Goal: Find contact information: Find contact information

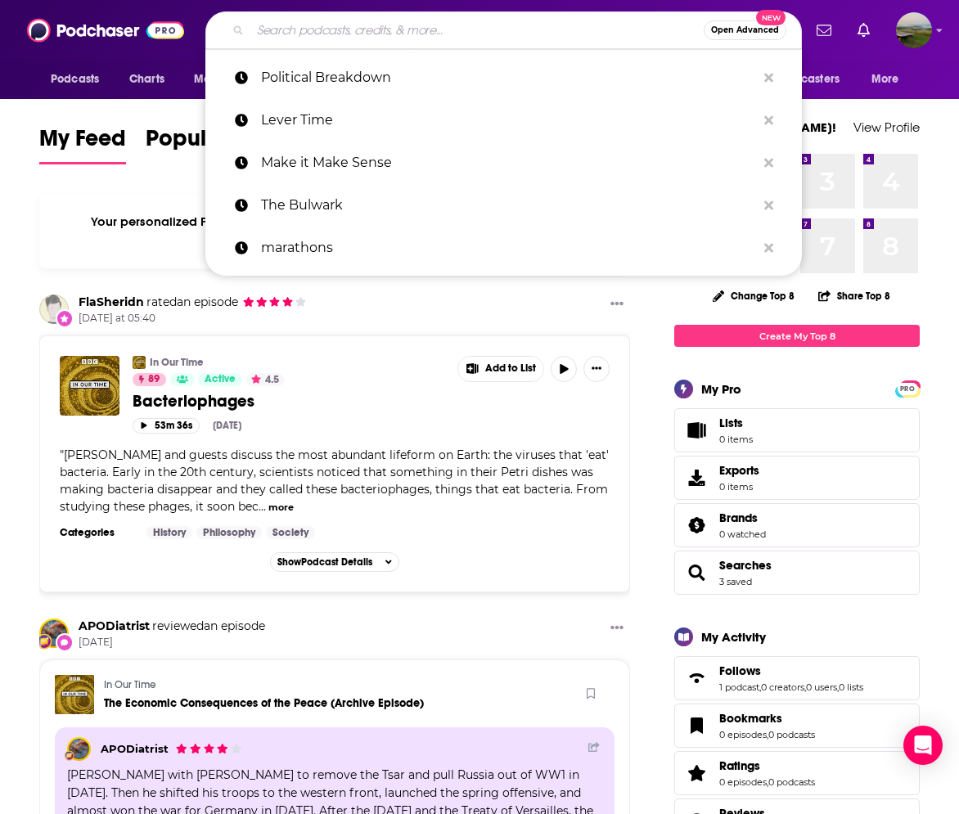
click at [282, 36] on input "Search podcasts, credits, & more..." at bounding box center [476, 30] width 453 height 26
click at [82, 82] on span "Podcasts" at bounding box center [75, 79] width 48 height 23
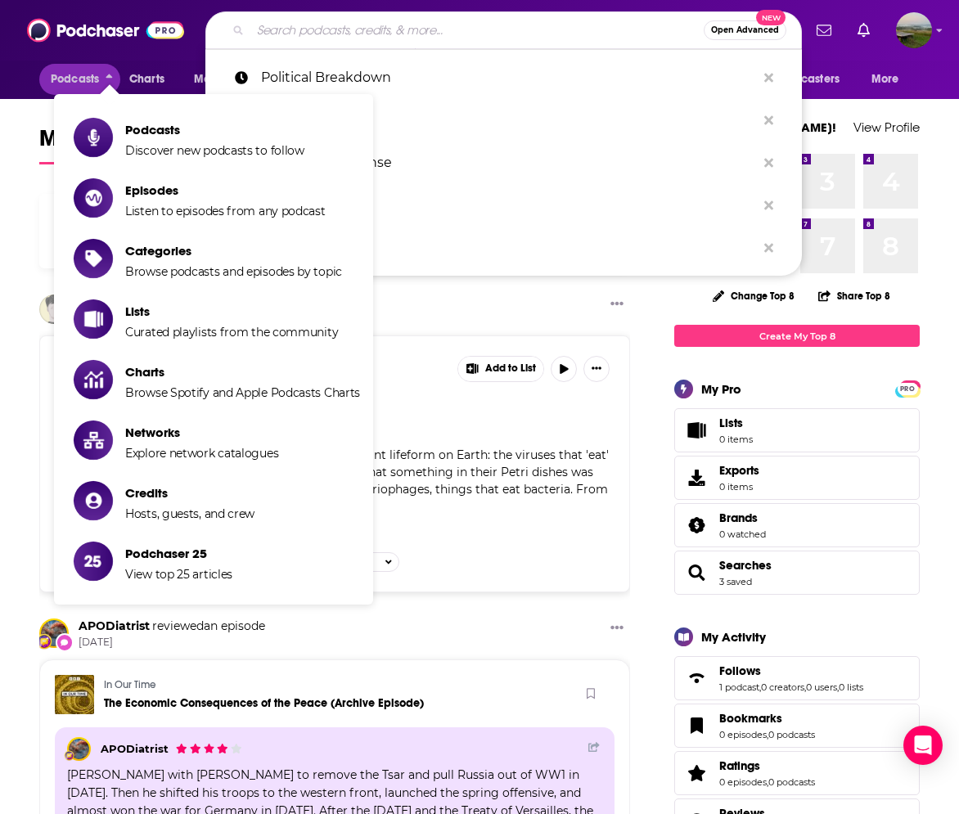
click at [275, 38] on input "Search podcasts, credits, & more..." at bounding box center [476, 30] width 453 height 26
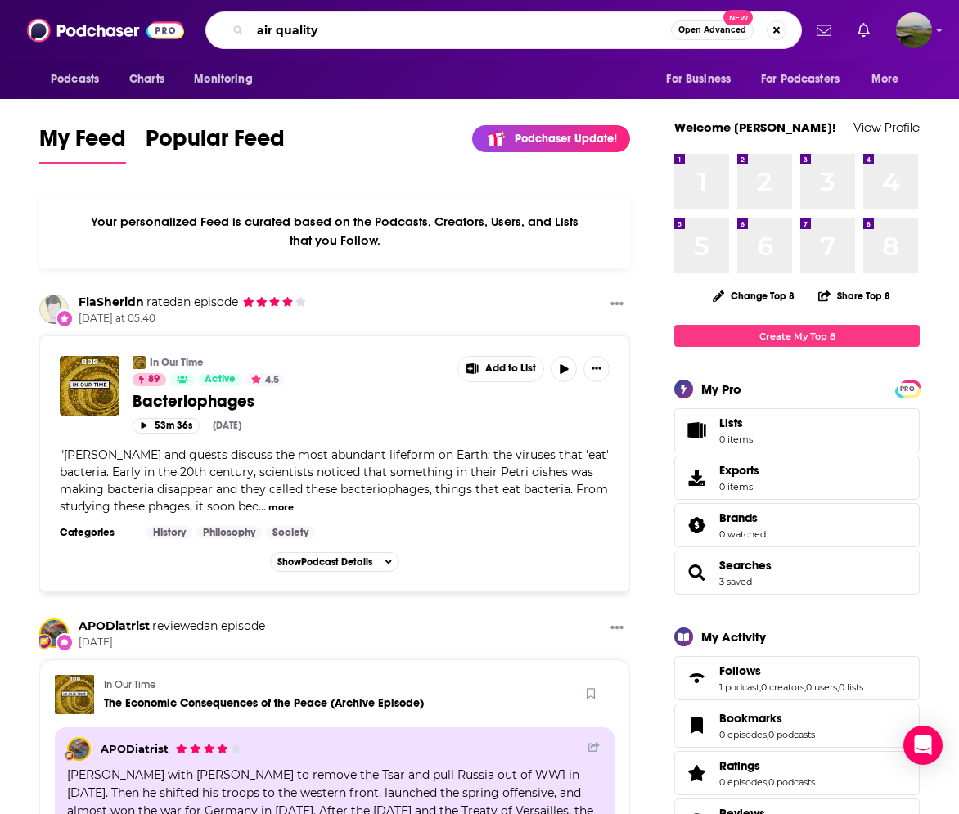
type input "air quality"
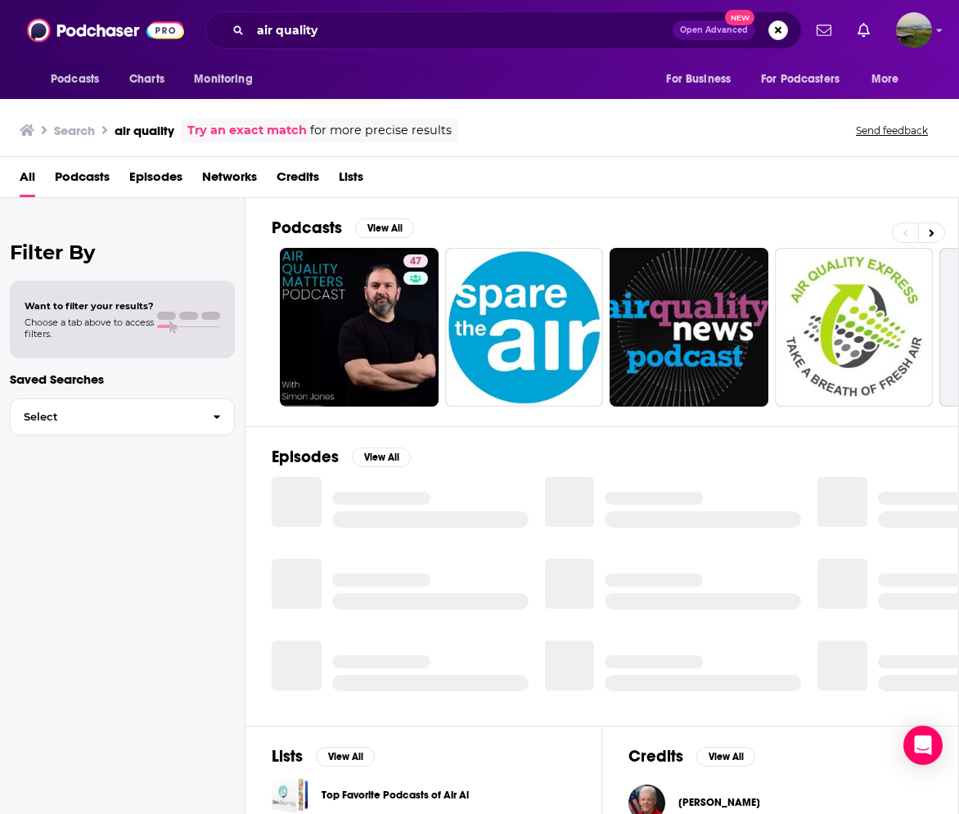
click at [87, 181] on span "Podcasts" at bounding box center [82, 181] width 55 height 34
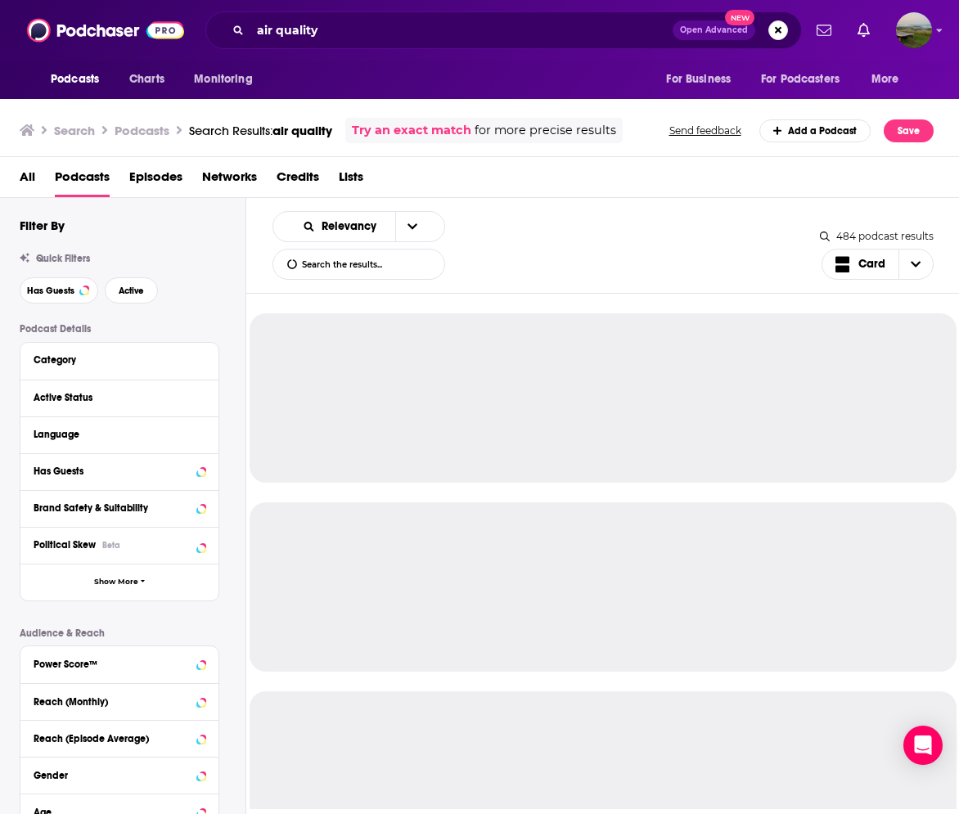
click at [25, 174] on span "All" at bounding box center [28, 181] width 16 height 34
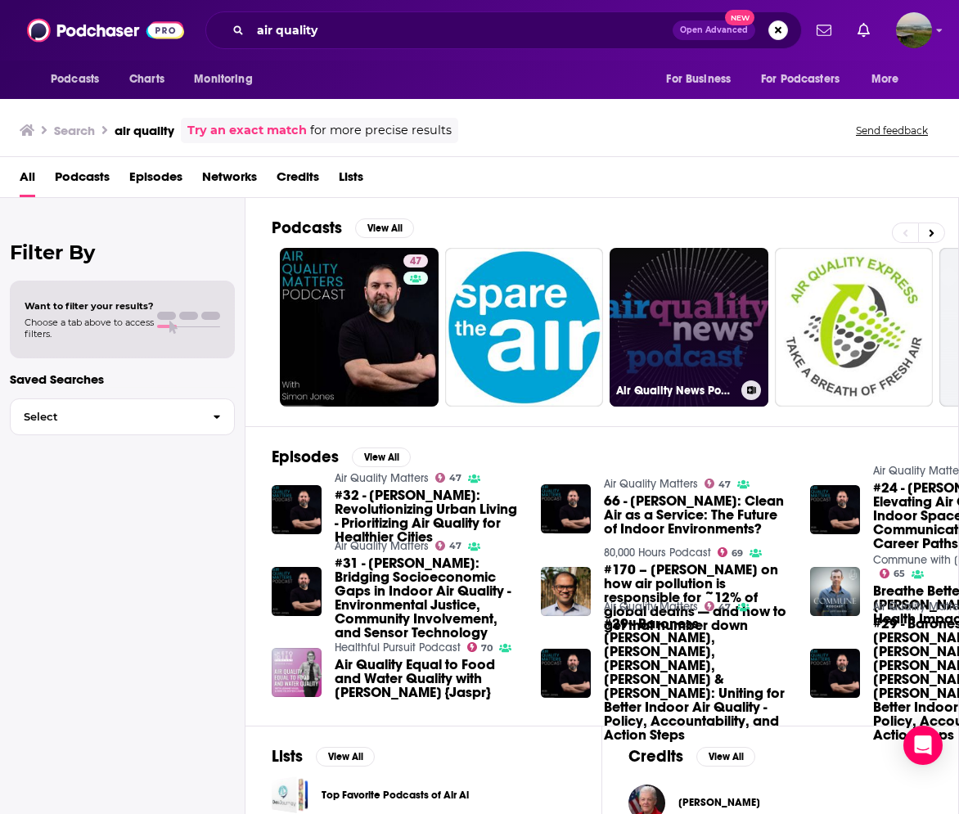
click at [694, 314] on link "Air Quality News Podcast" at bounding box center [689, 327] width 159 height 159
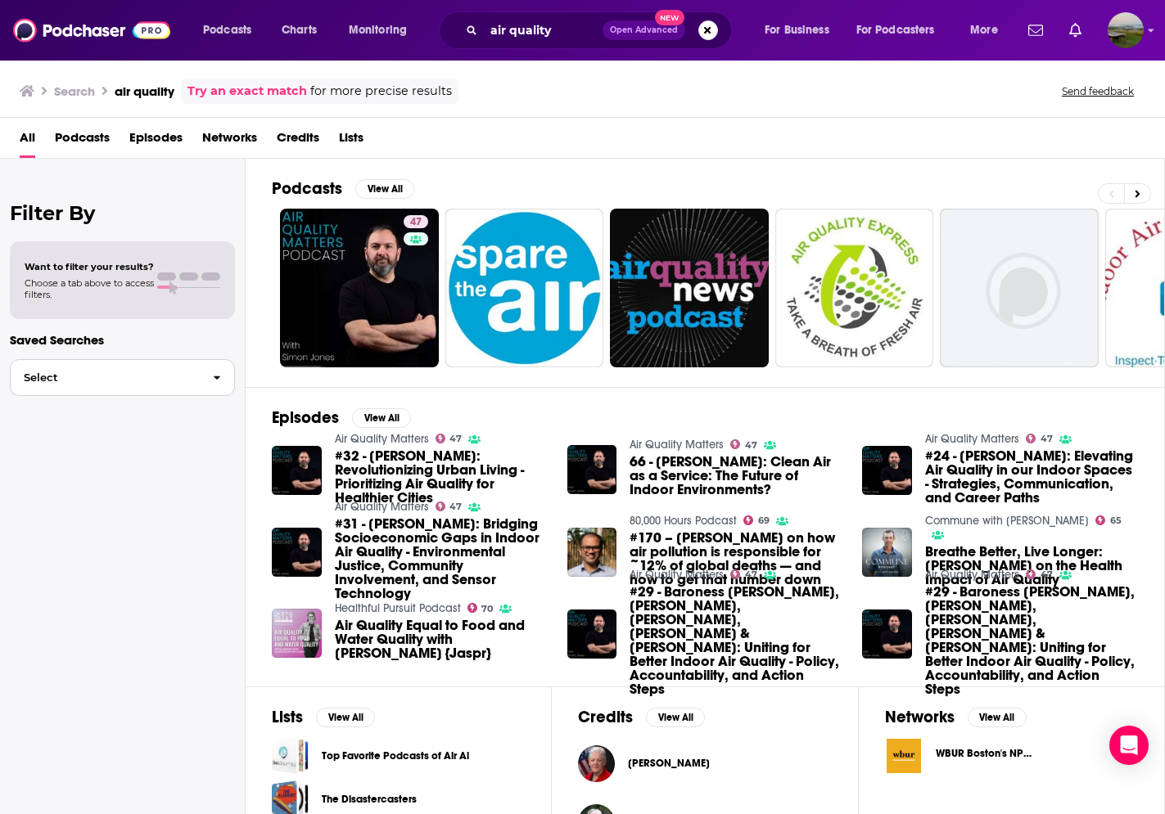
click at [81, 395] on button "Select" at bounding box center [122, 377] width 225 height 37
click at [92, 187] on div "Filter By Want to filter your results? Choose a tab above to access filters. Sa…" at bounding box center [123, 566] width 246 height 814
click at [165, 361] on div "Select New Episodes that Mention "Pepsi" Top Active Business Podcasts Up & Comi…" at bounding box center [122, 424] width 225 height 139
click at [87, 142] on span "Podcasts" at bounding box center [82, 141] width 55 height 34
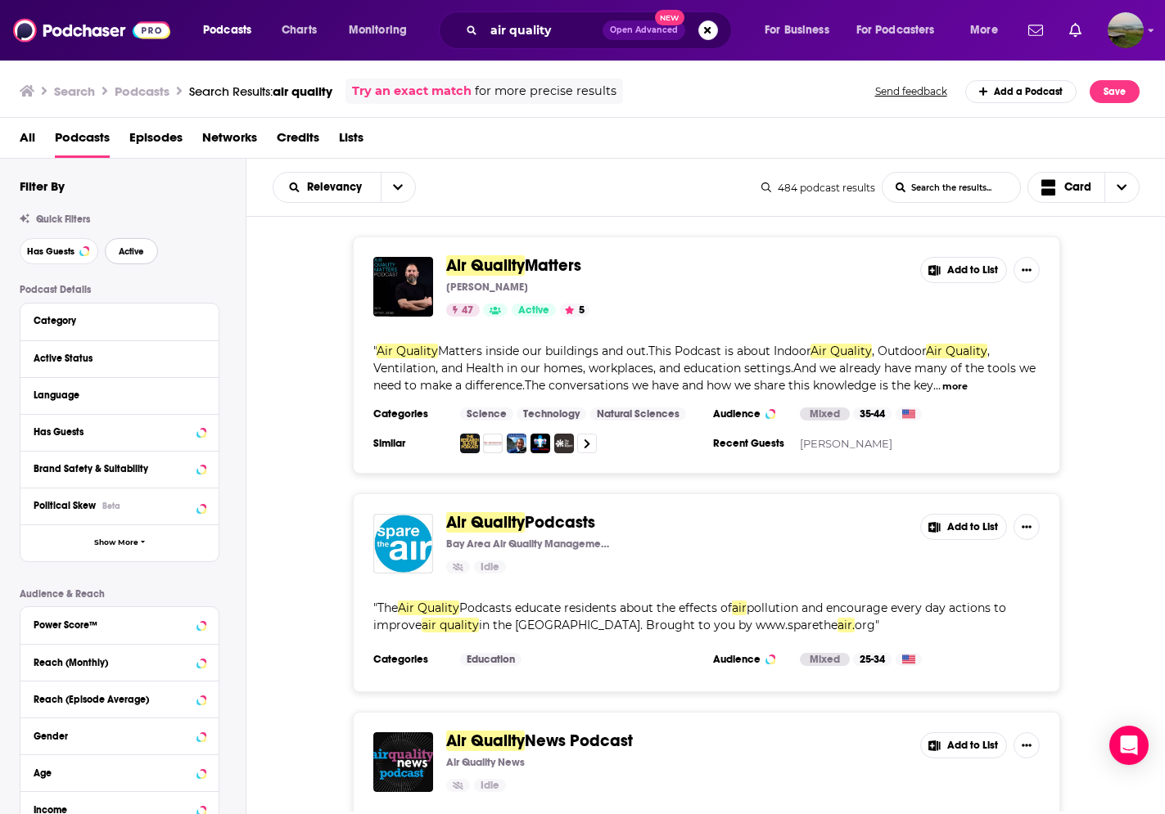
click at [131, 255] on span "Active" at bounding box center [131, 251] width 25 height 9
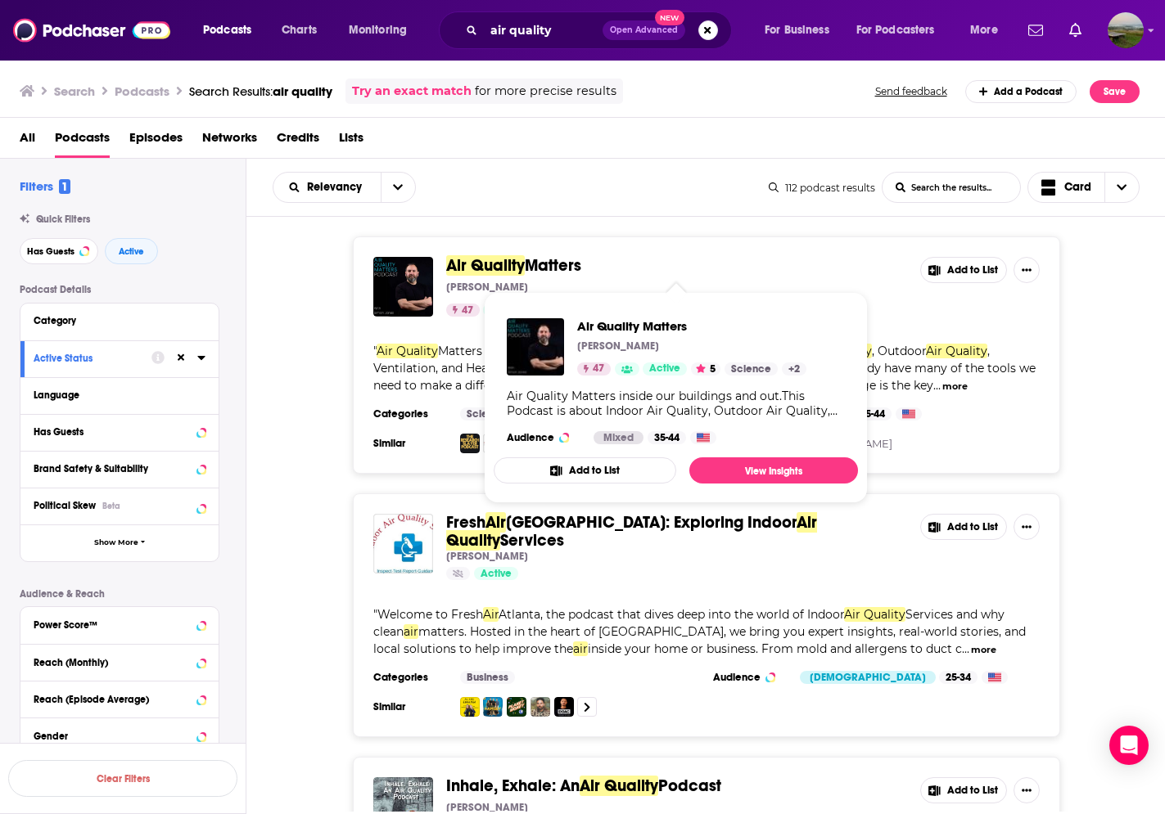
click at [548, 271] on span "Matters" at bounding box center [553, 265] width 56 height 20
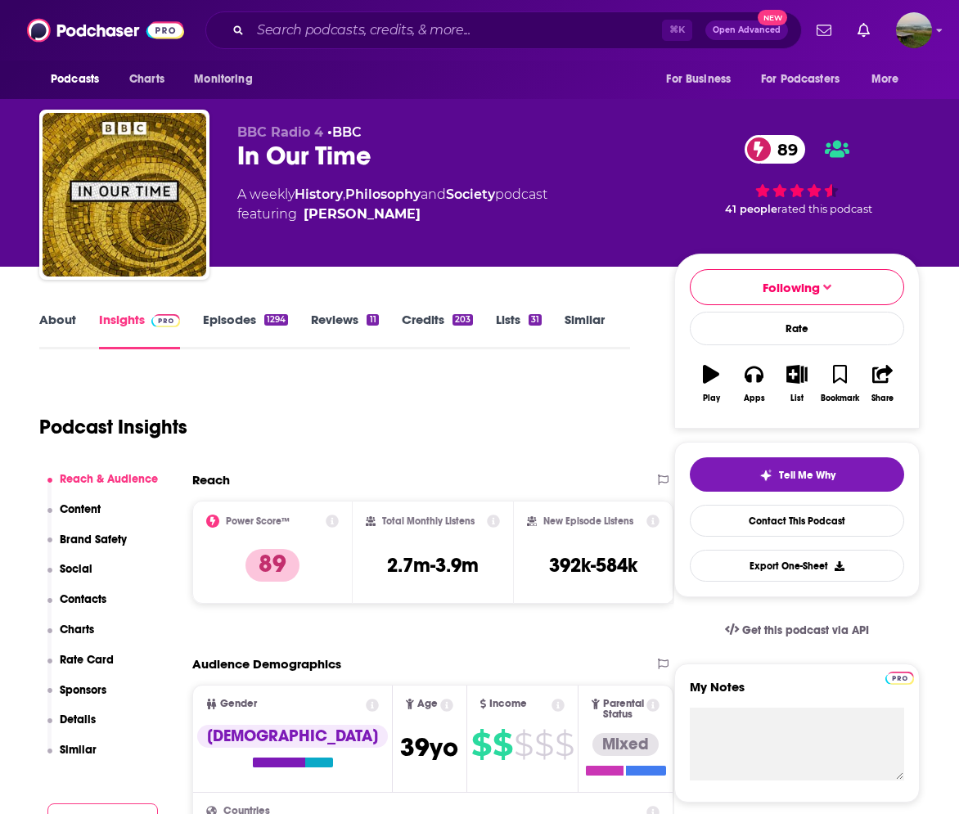
scroll to position [7, 0]
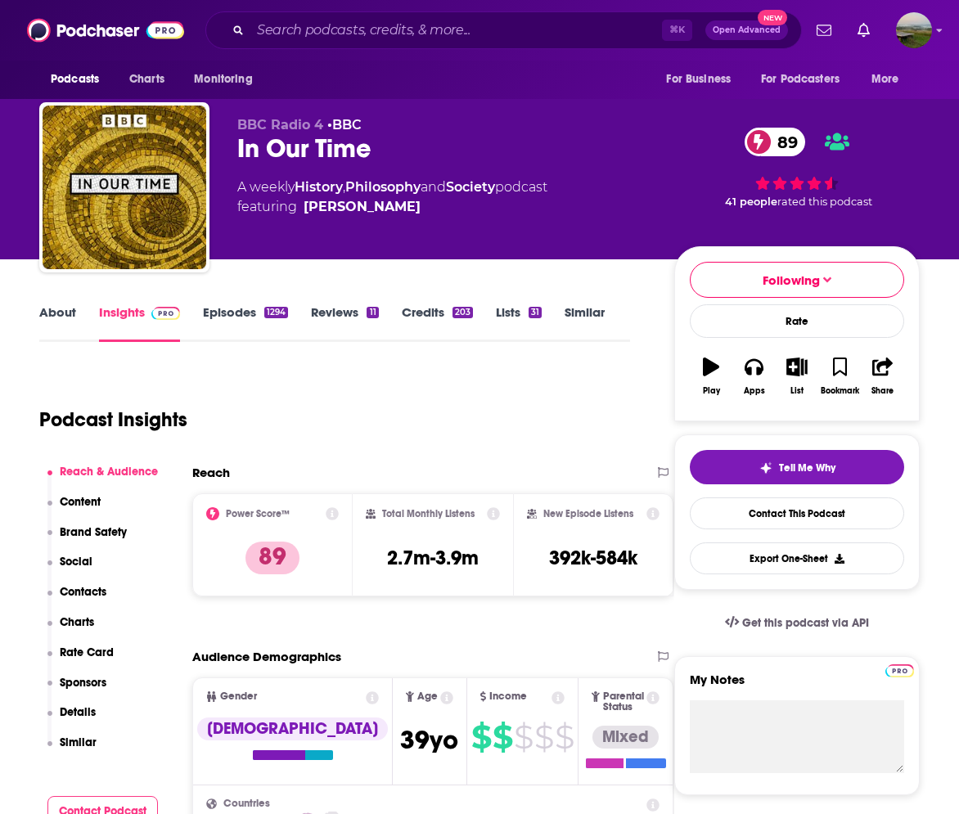
click at [61, 319] on link "About" at bounding box center [57, 324] width 37 height 38
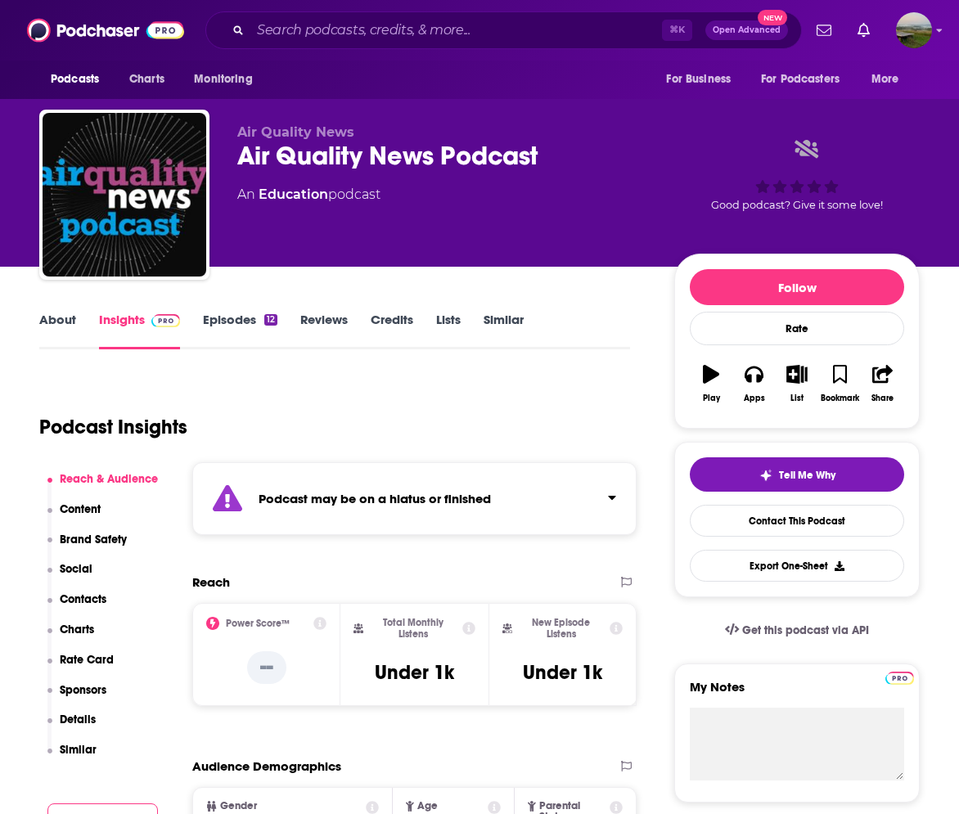
click at [64, 327] on link "About" at bounding box center [57, 331] width 37 height 38
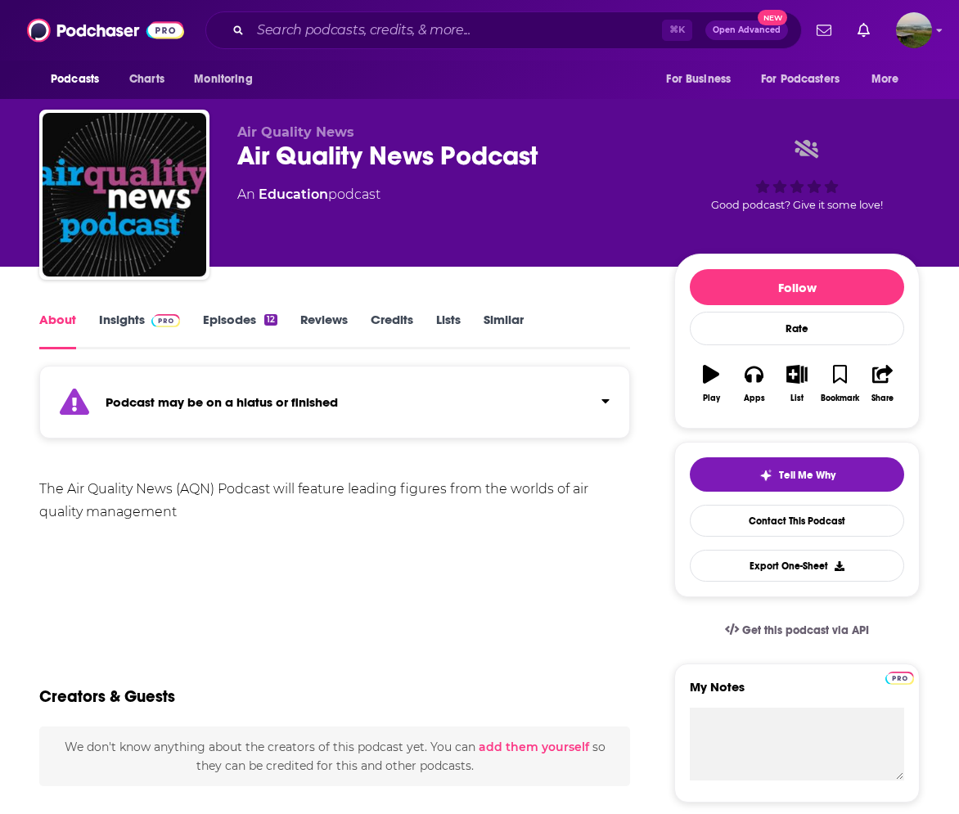
click at [230, 317] on link "Episodes 12" at bounding box center [240, 331] width 74 height 38
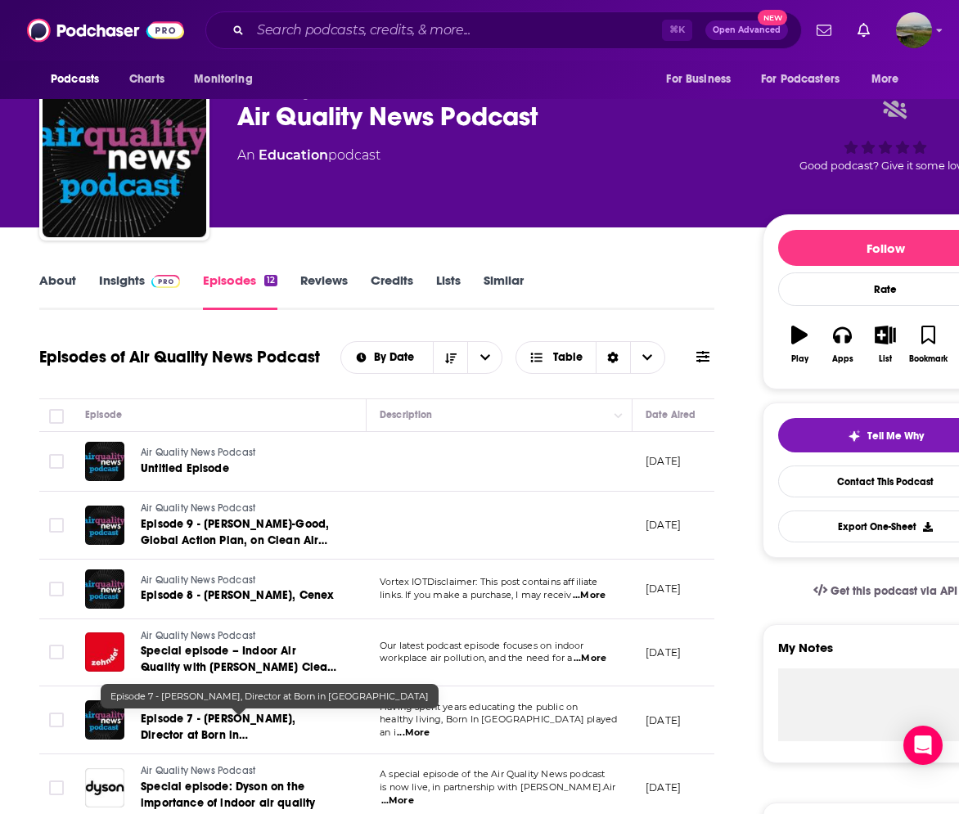
scroll to position [42, 0]
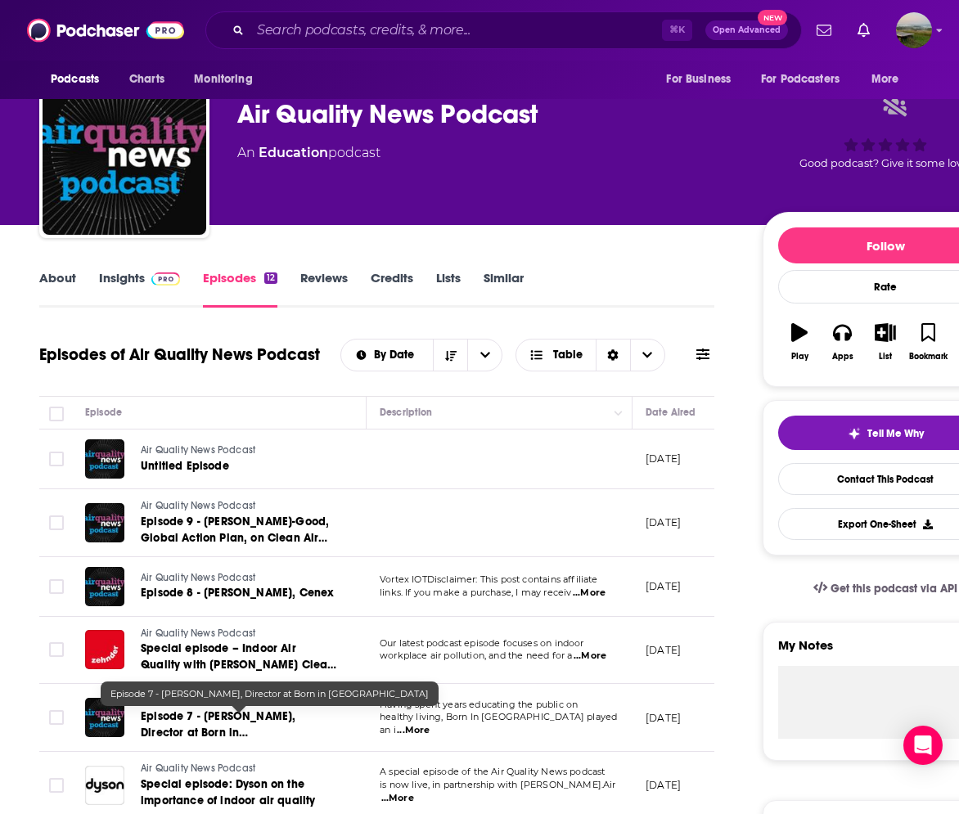
click at [268, 738] on span "Episode 7 - Rosie McEachan, Director at Born in Bradford" at bounding box center [218, 733] width 155 height 47
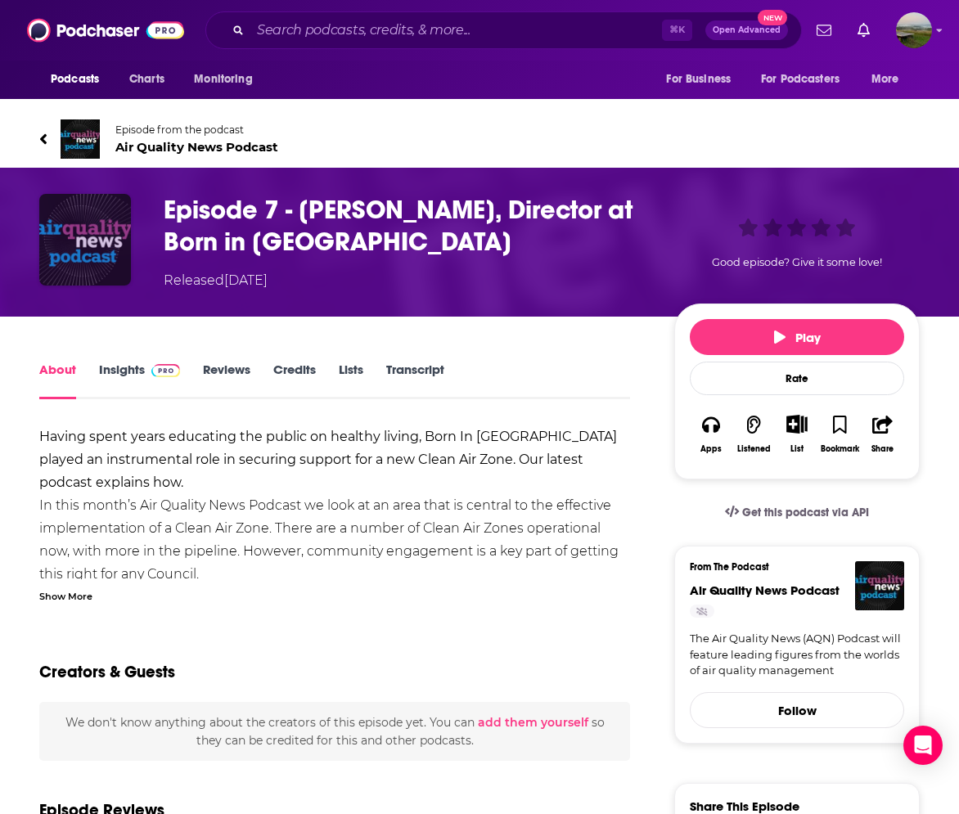
click at [87, 233] on img "Episode 7 - Rosie McEachan, Director at Born in Bradford" at bounding box center [85, 240] width 92 height 92
click at [64, 377] on link "About" at bounding box center [57, 381] width 37 height 38
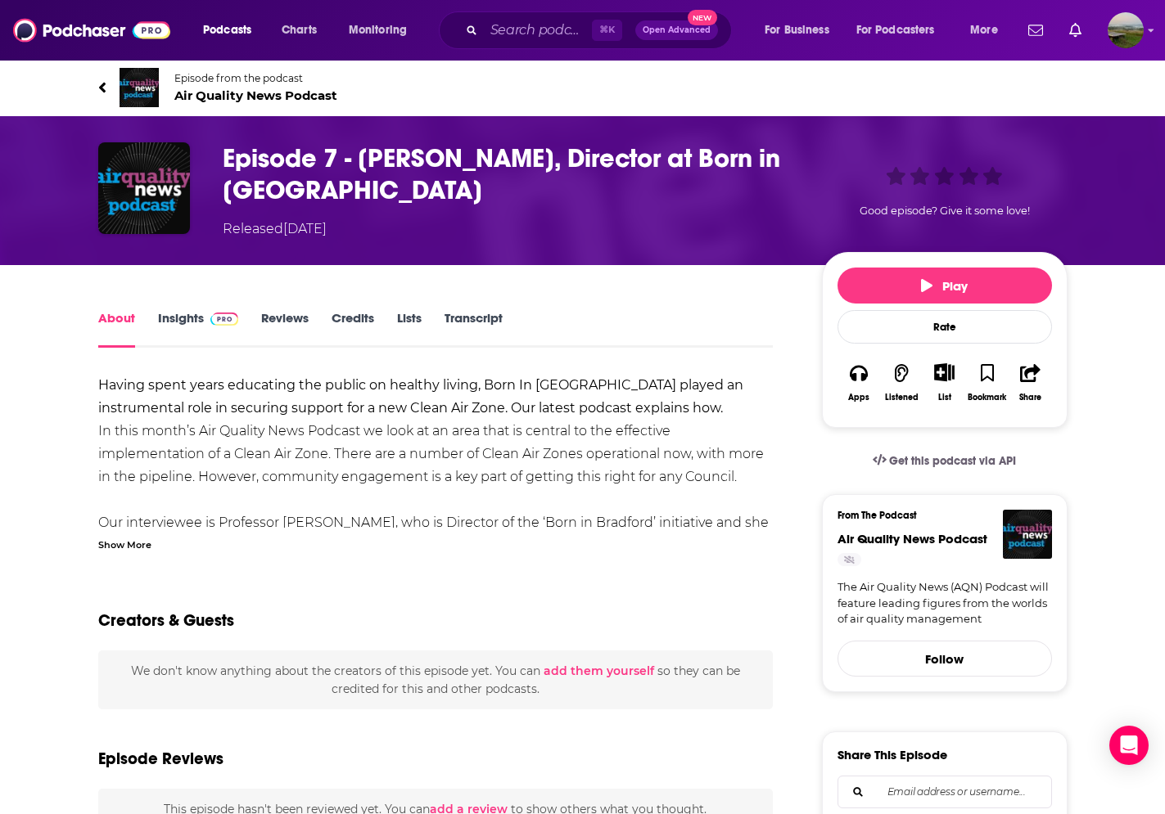
click at [101, 92] on icon at bounding box center [102, 87] width 8 height 16
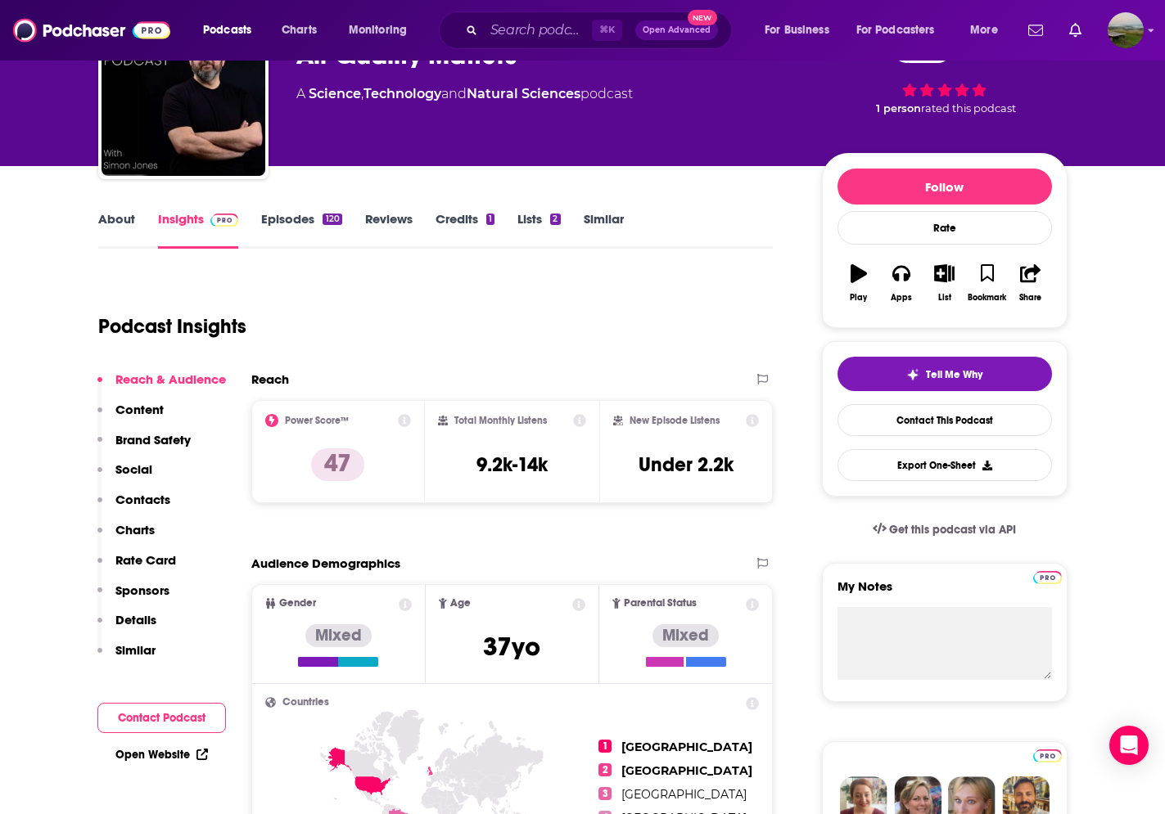
scroll to position [28, 0]
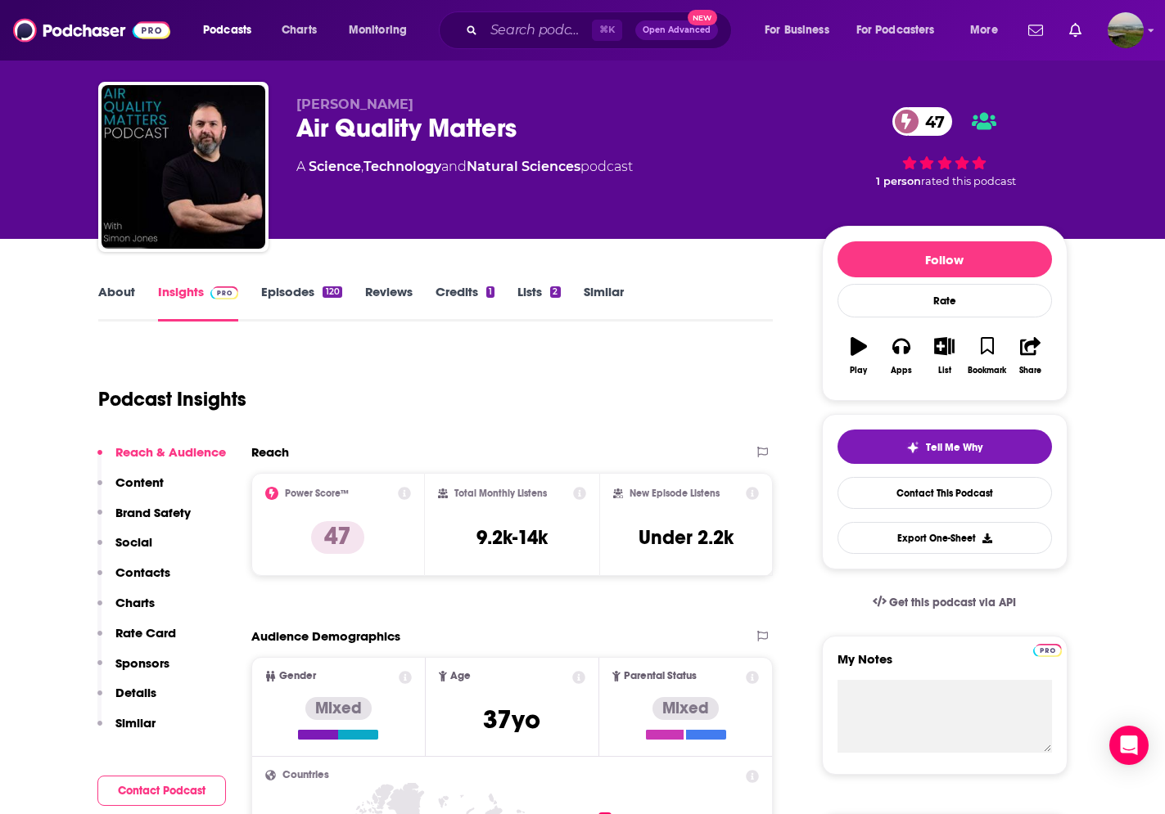
click at [293, 293] on link "Episodes 120" at bounding box center [301, 303] width 80 height 38
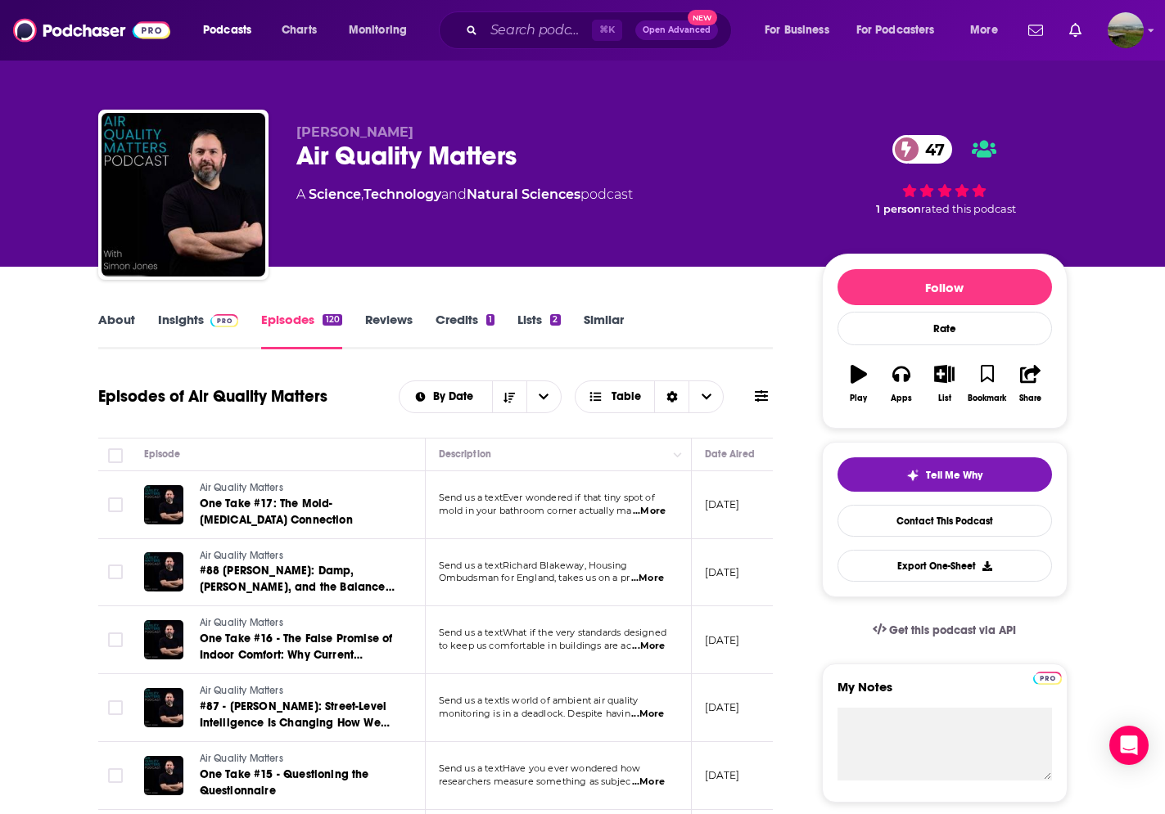
click at [128, 321] on link "About" at bounding box center [116, 331] width 37 height 38
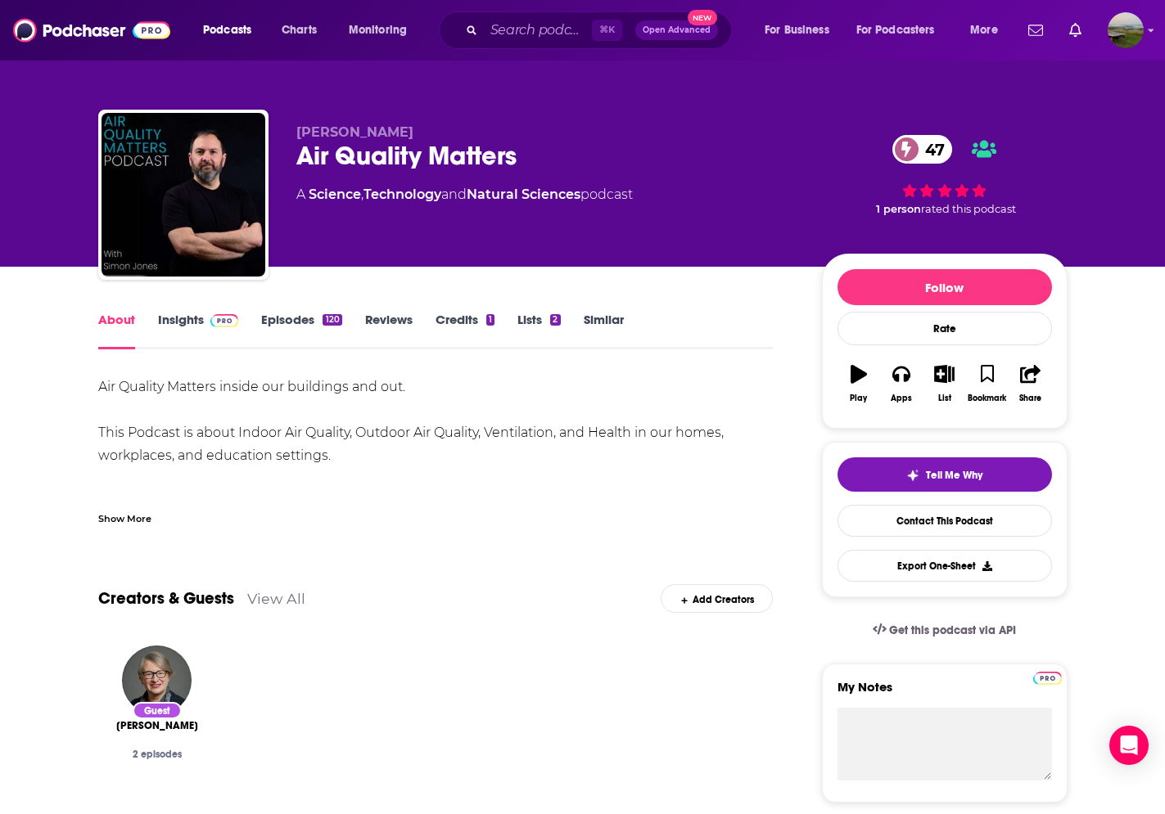
click at [178, 322] on link "Insights" at bounding box center [198, 331] width 81 height 38
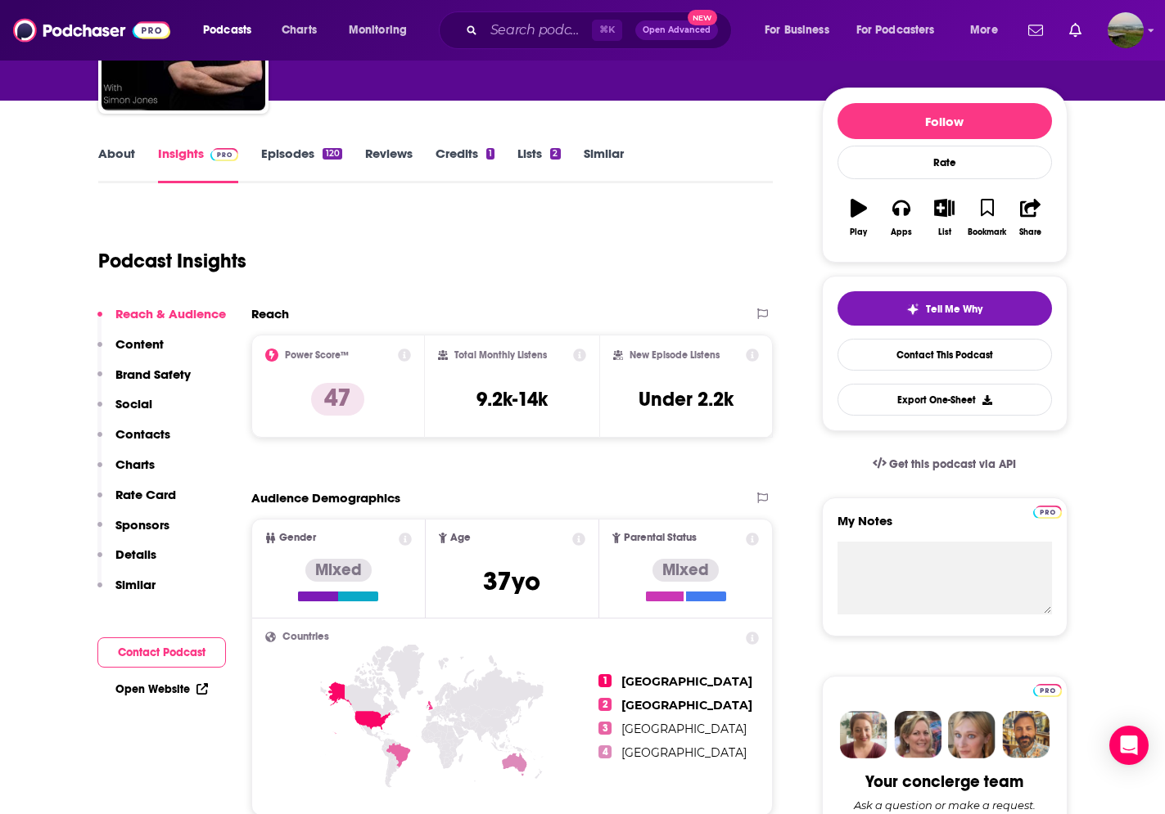
click at [149, 441] on p "Contacts" at bounding box center [142, 434] width 55 height 16
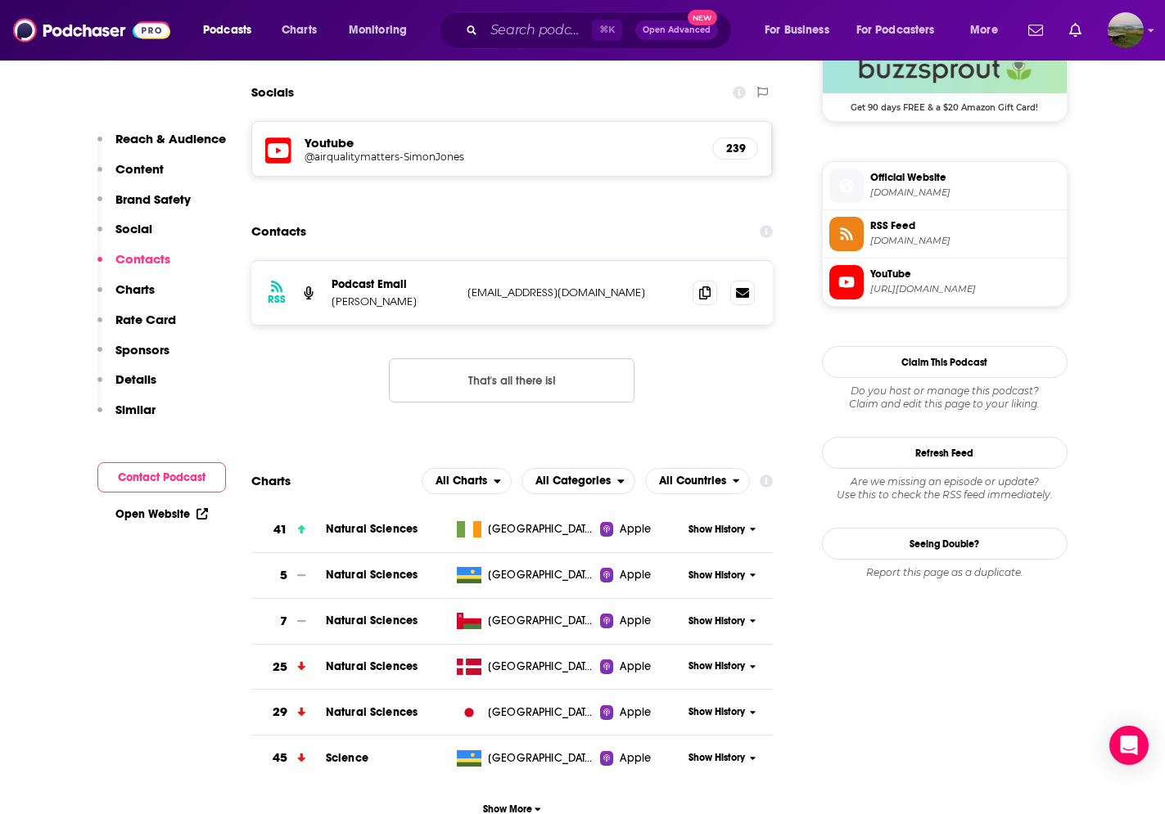
scroll to position [1247, 0]
drag, startPoint x: 616, startPoint y: 305, endPoint x: 467, endPoint y: 309, distance: 149.1
click at [467, 299] on p "simon@airqualitymatters.net" at bounding box center [573, 292] width 213 height 14
copy p "simon@airqualitymatters.net"
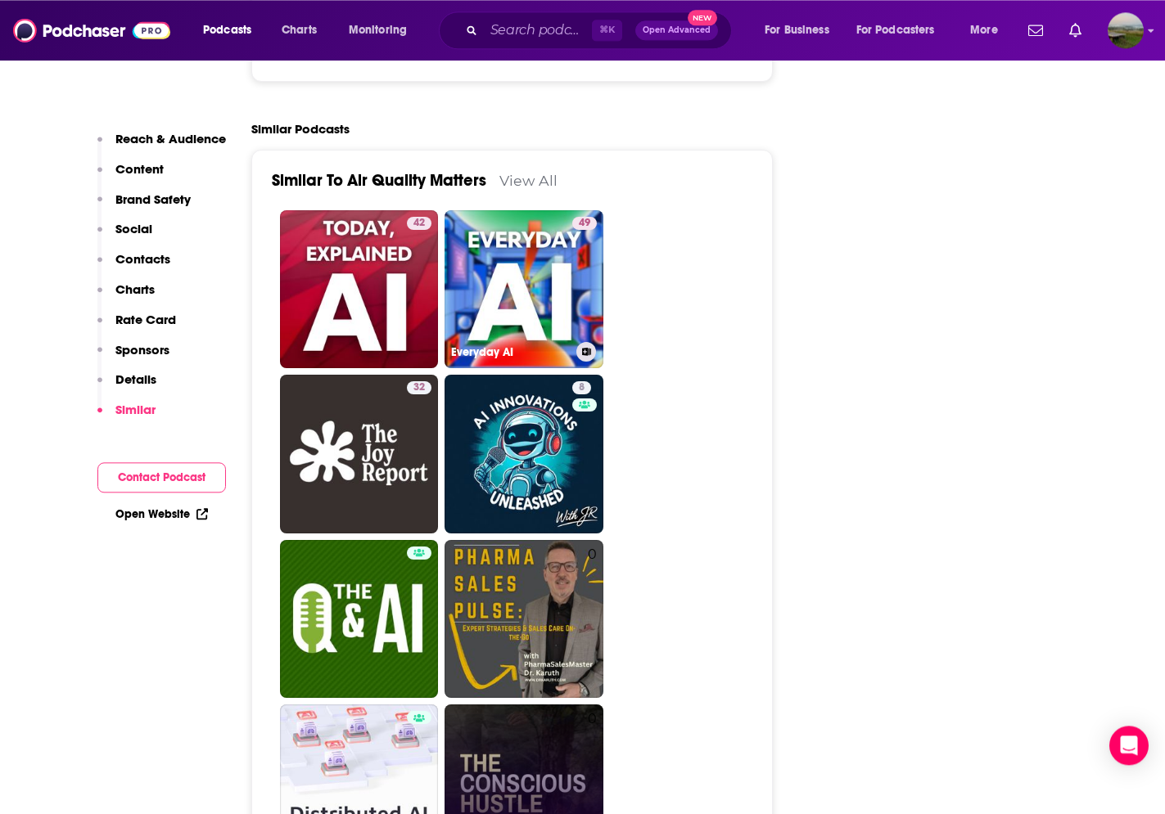
scroll to position [2730, 0]
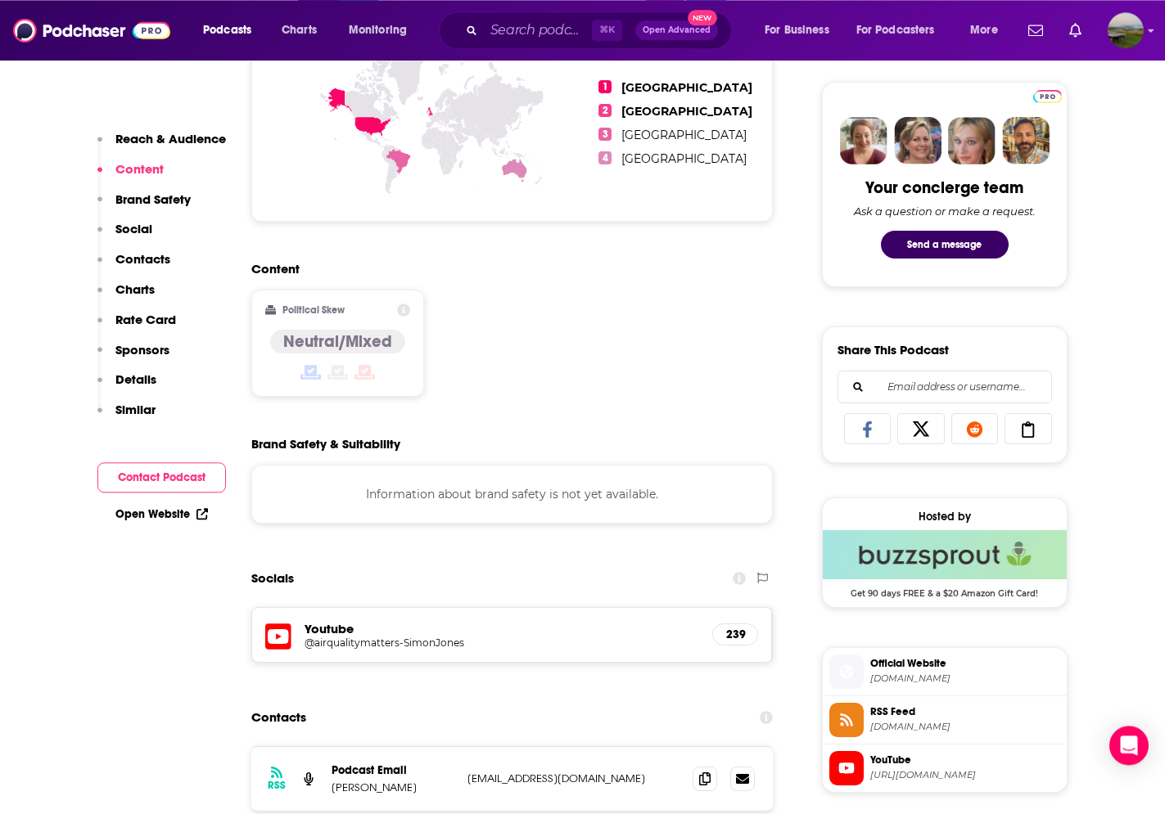
scroll to position [726, 0]
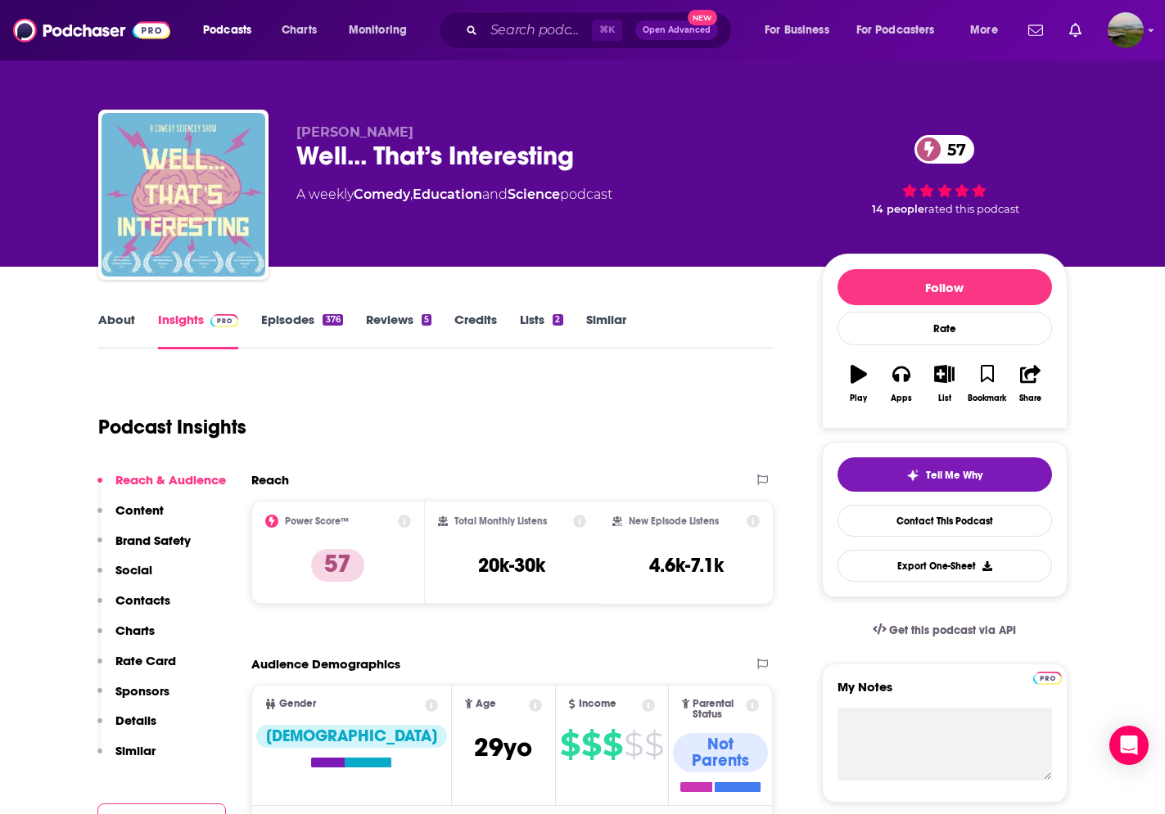
click at [116, 321] on link "About" at bounding box center [116, 331] width 37 height 38
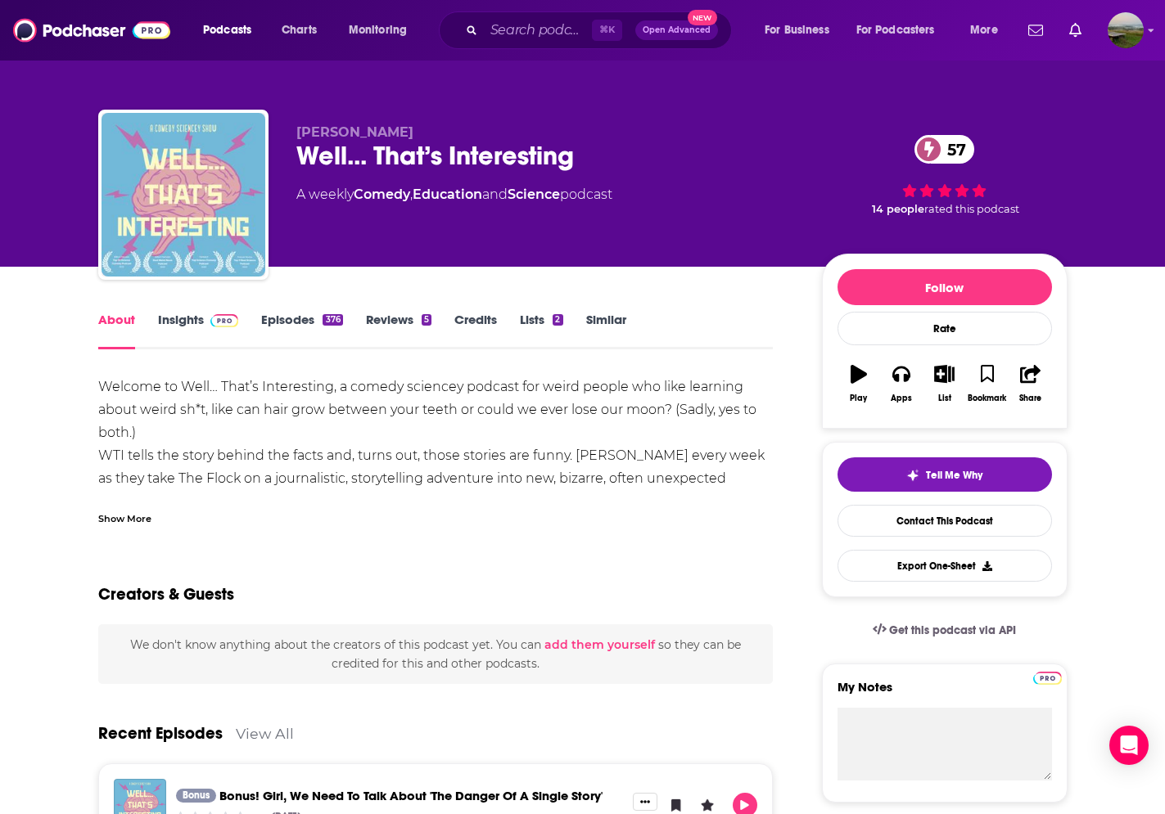
click at [136, 520] on div "Show More" at bounding box center [124, 518] width 53 height 16
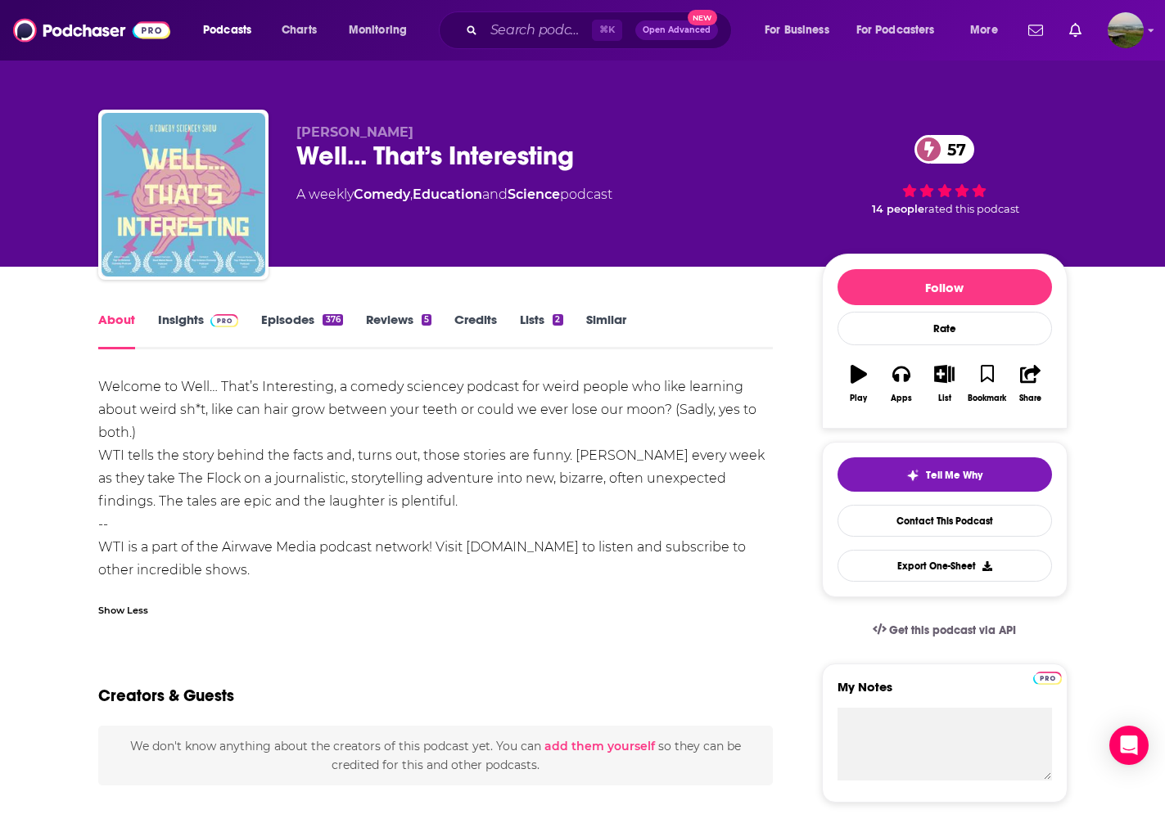
click at [287, 327] on link "Episodes 376" at bounding box center [301, 331] width 81 height 38
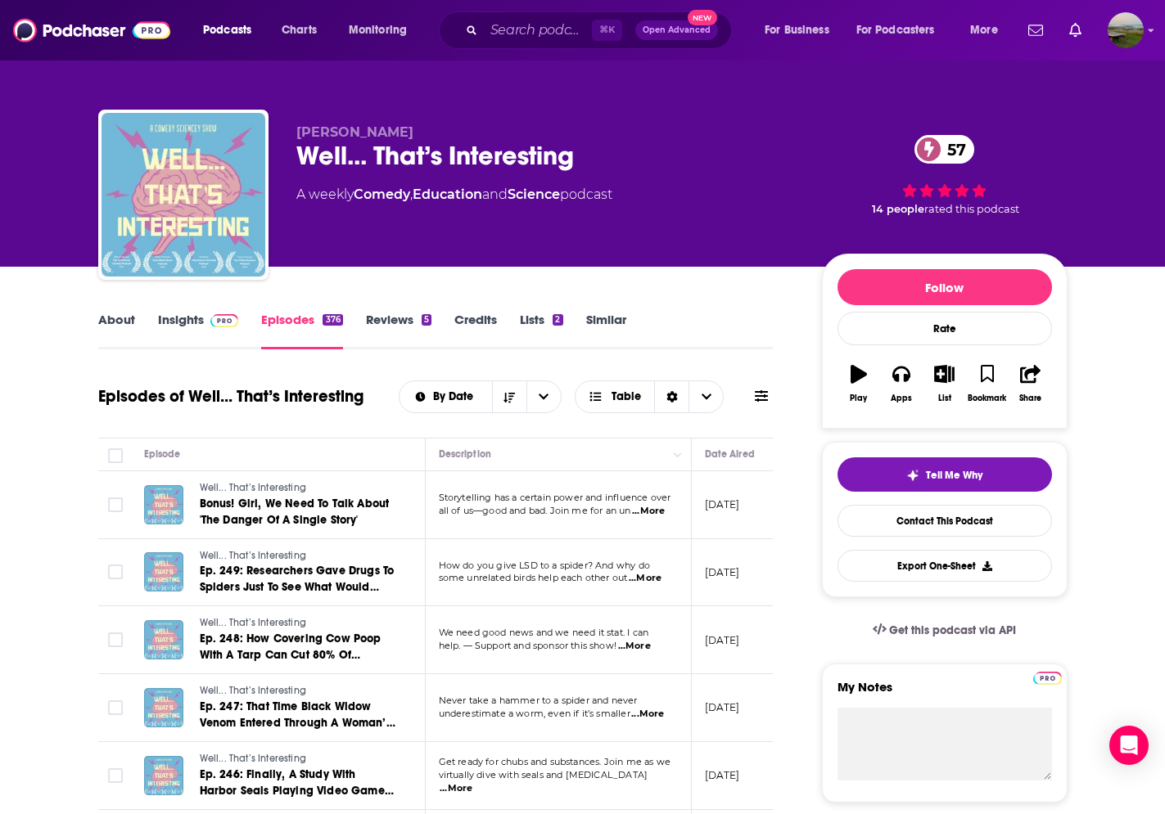
click at [170, 311] on div "About Insights Episodes 376 Reviews 5 Credits Lists 2 Similar" at bounding box center [435, 329] width 675 height 40
click at [178, 327] on link "Insights" at bounding box center [198, 331] width 81 height 38
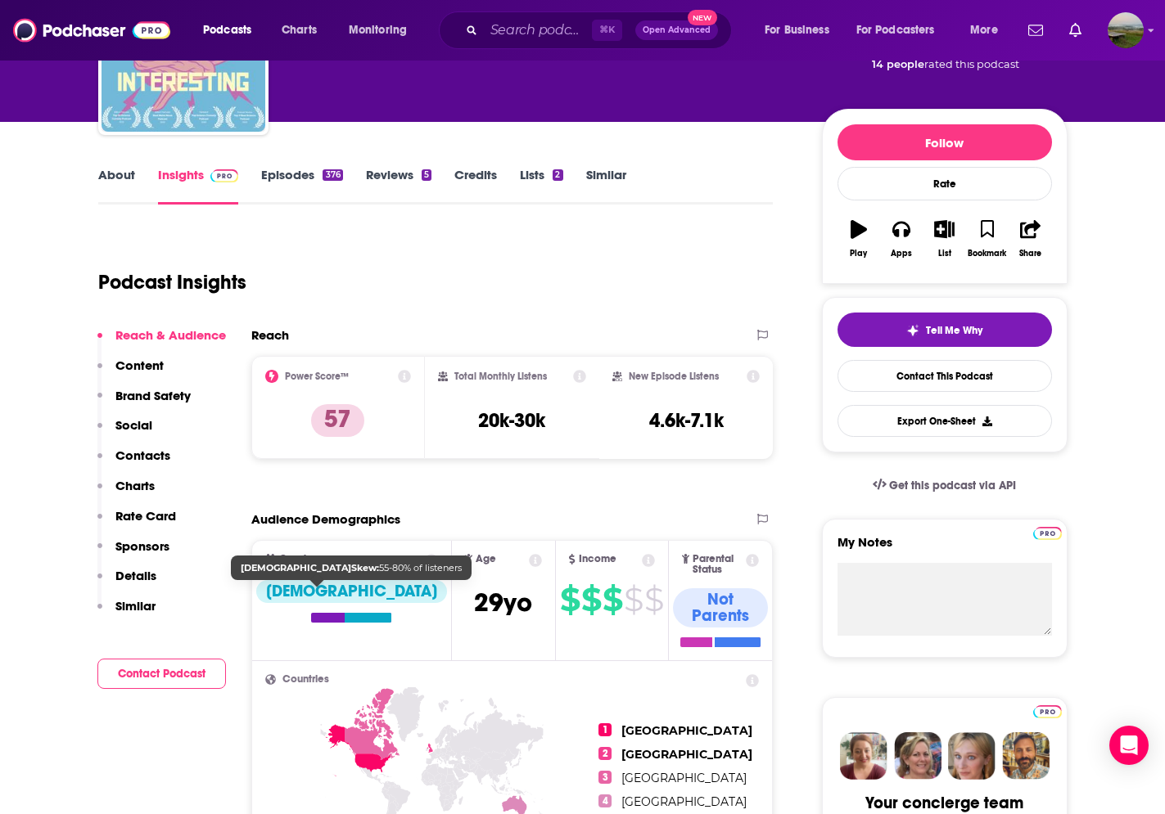
scroll to position [144, 0]
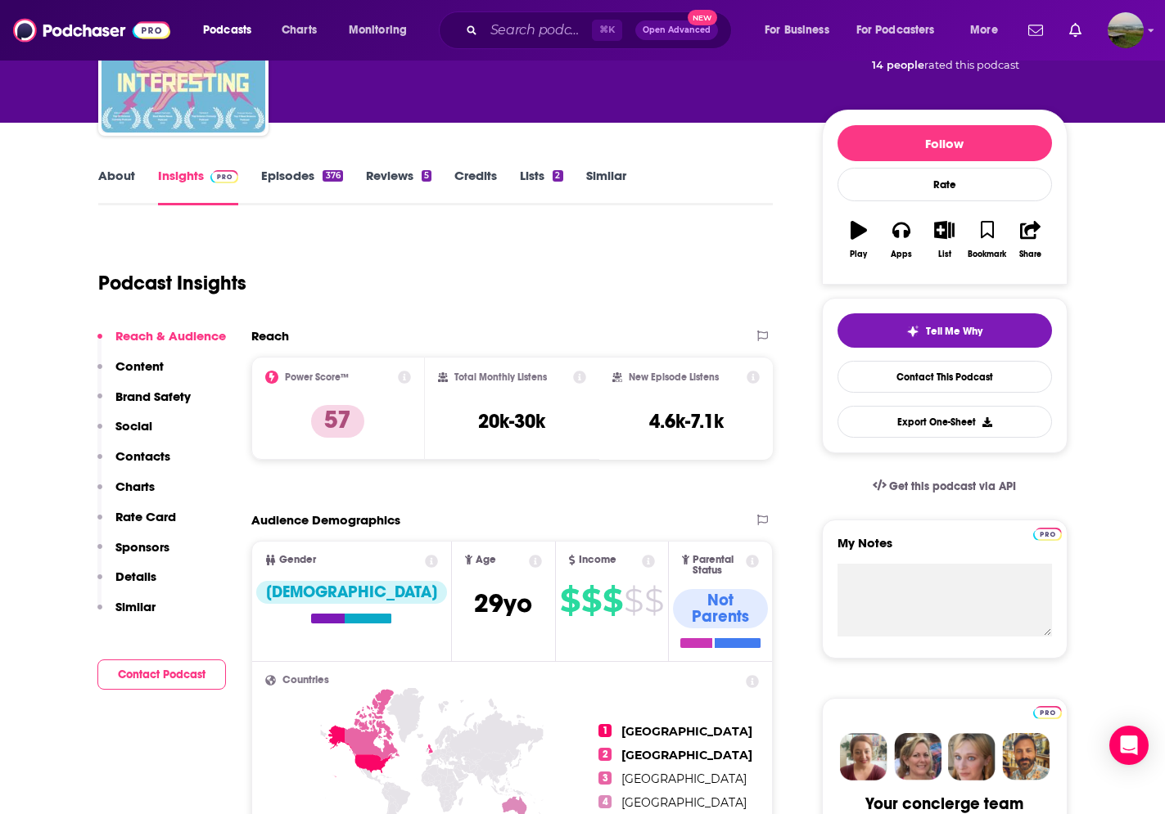
click at [132, 462] on p "Contacts" at bounding box center [142, 457] width 55 height 16
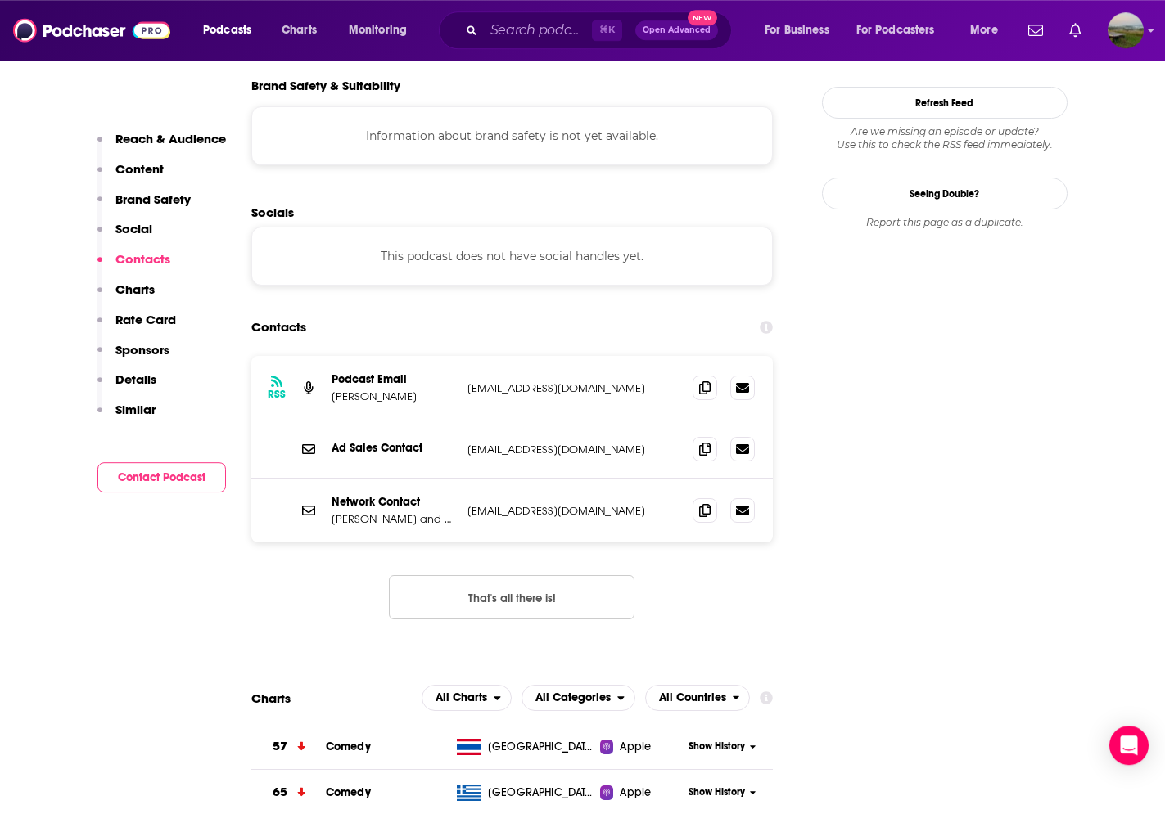
scroll to position [1482, 0]
drag, startPoint x: 582, startPoint y: 305, endPoint x: 467, endPoint y: 309, distance: 115.5
click at [467, 381] on p "jillyballistic@gmail.com" at bounding box center [573, 388] width 213 height 14
copy p "jillyballistic@gmail.com"
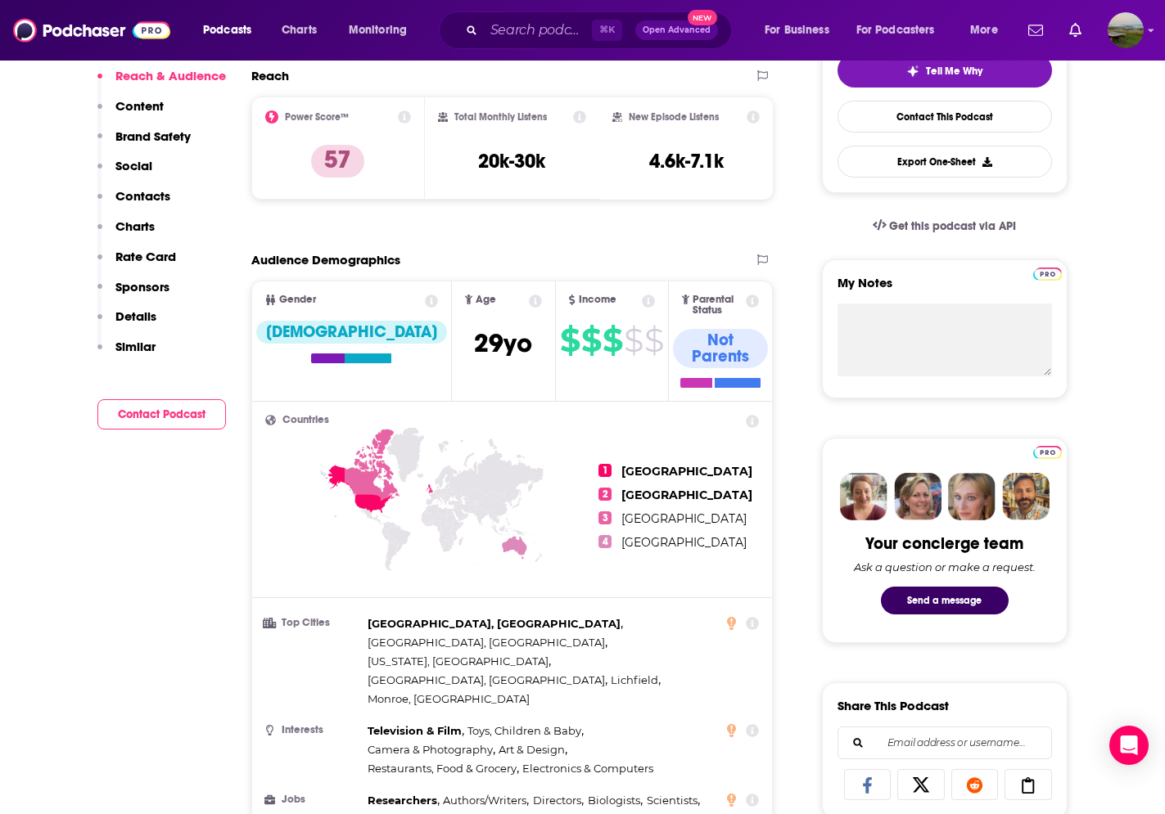
scroll to position [0, 0]
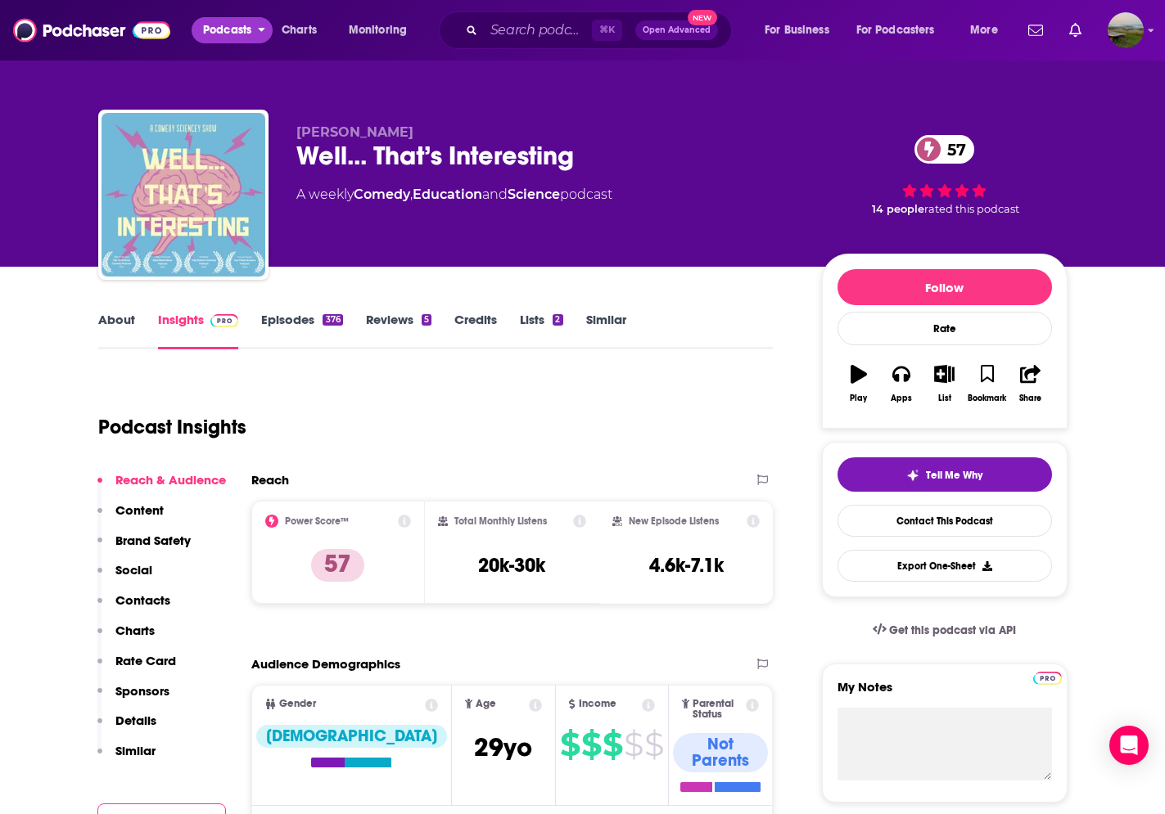
click at [228, 34] on span "Podcasts" at bounding box center [227, 30] width 48 height 23
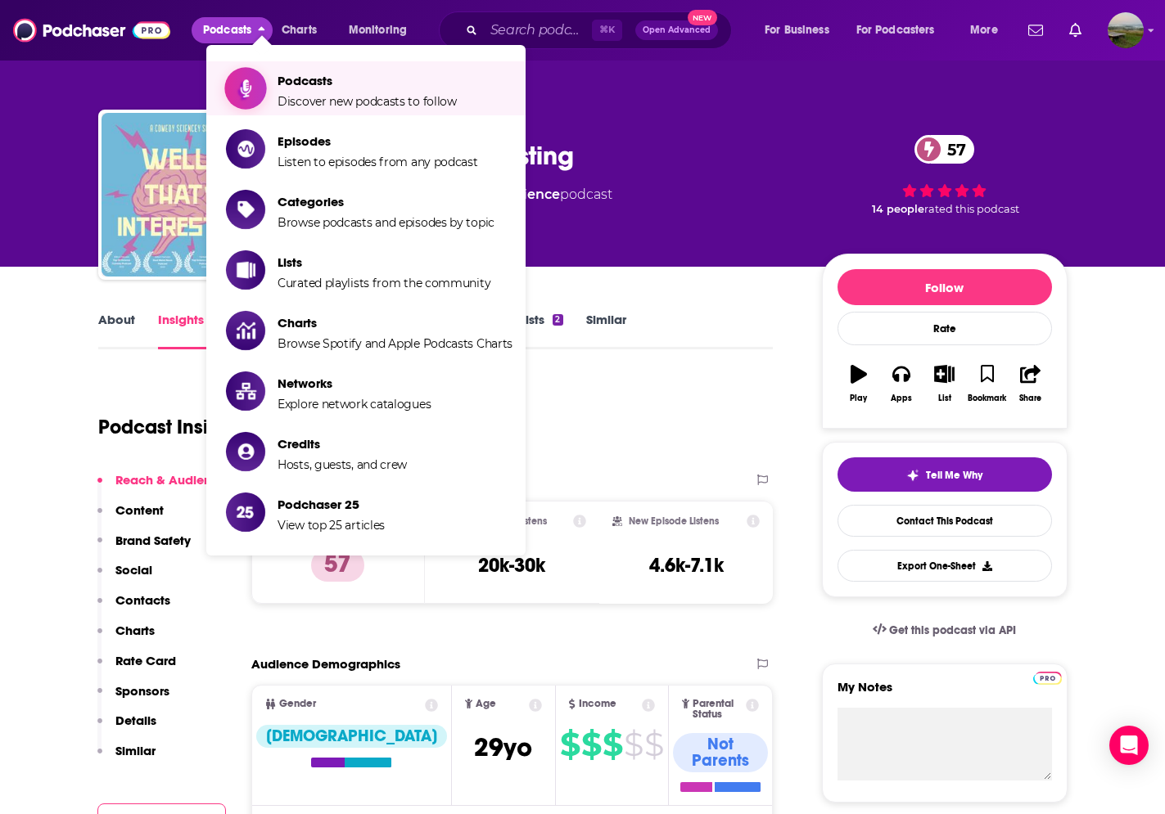
click at [305, 79] on span "Podcasts" at bounding box center [366, 81] width 179 height 16
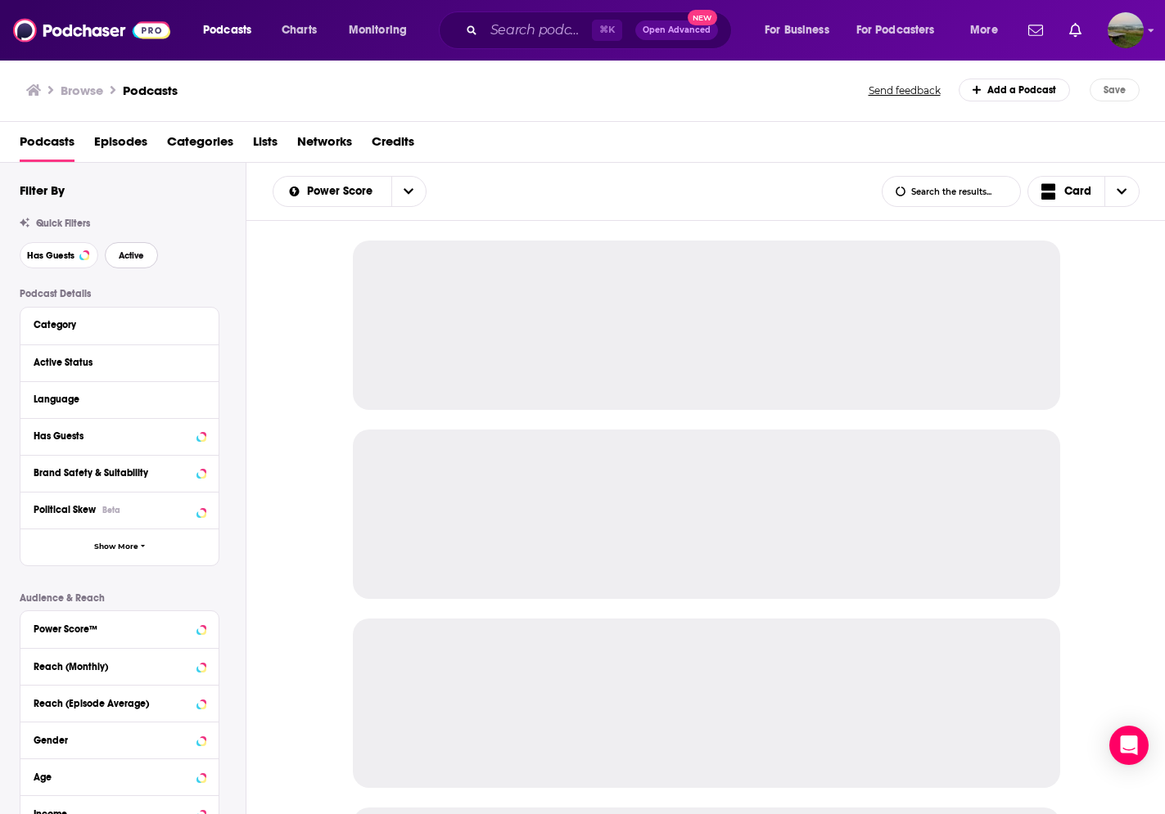
click at [134, 260] on span "Active" at bounding box center [131, 255] width 25 height 9
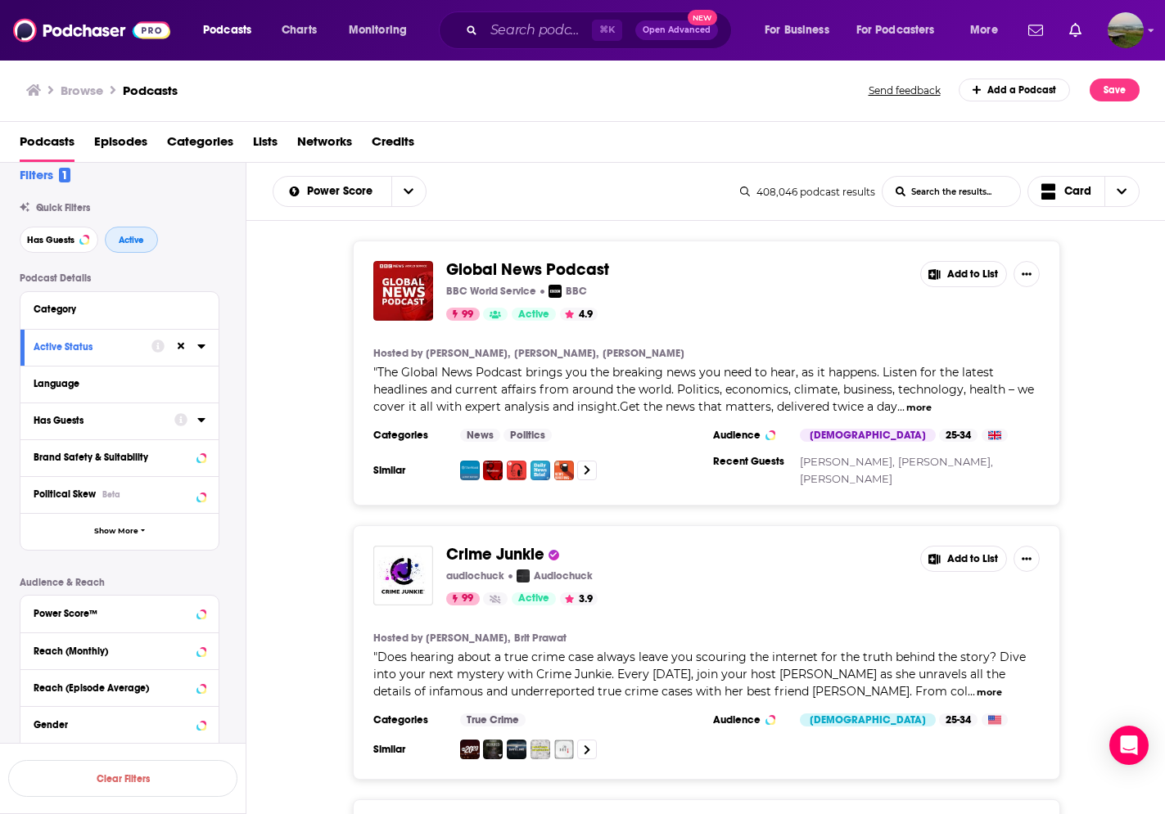
scroll to position [43, 0]
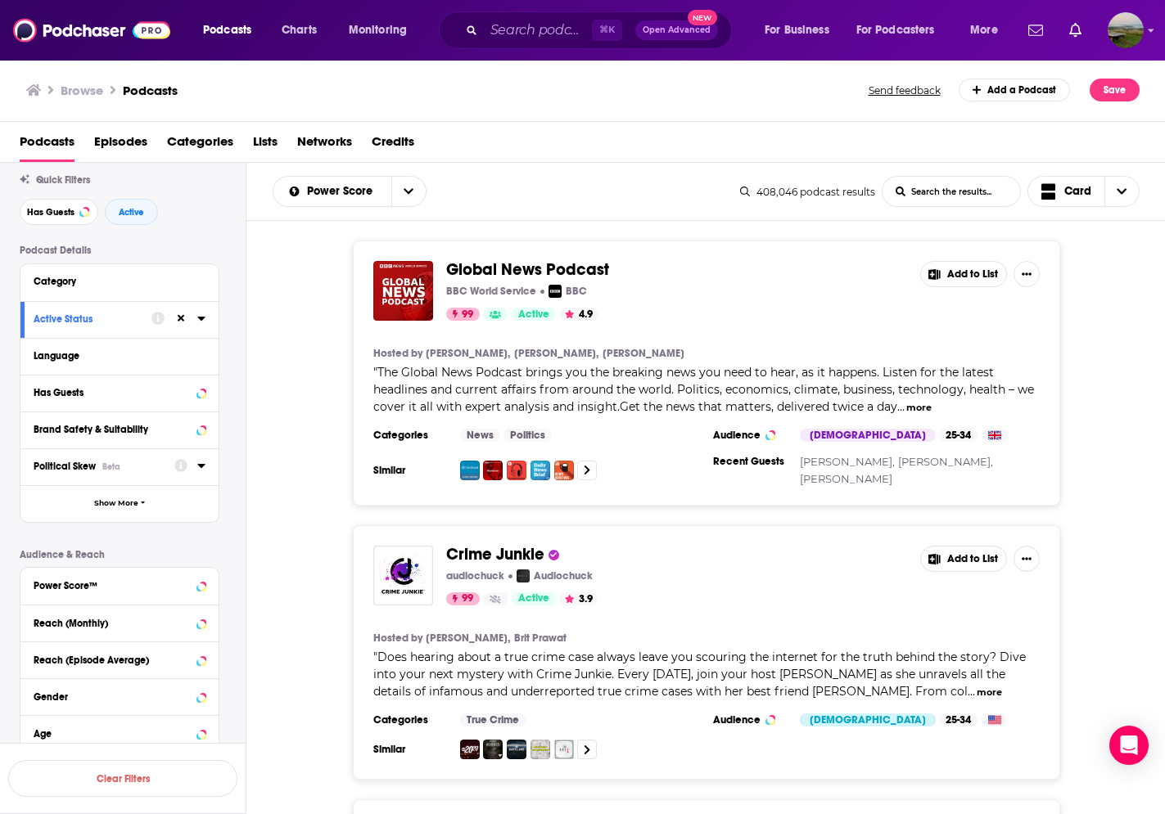
click at [174, 476] on button "Political Skew Beta" at bounding box center [104, 466] width 141 height 20
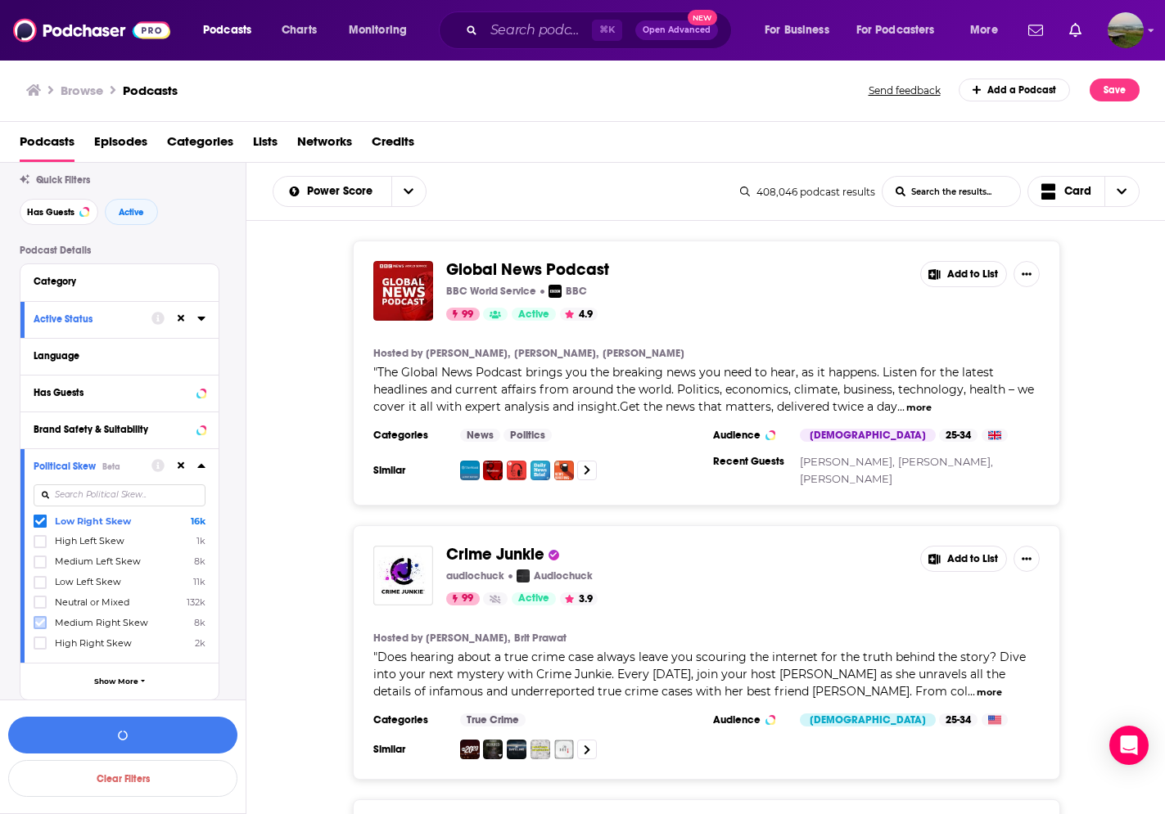
click at [41, 628] on icon at bounding box center [40, 623] width 10 height 10
click at [177, 744] on button "View 10k+ Results" at bounding box center [122, 735] width 229 height 37
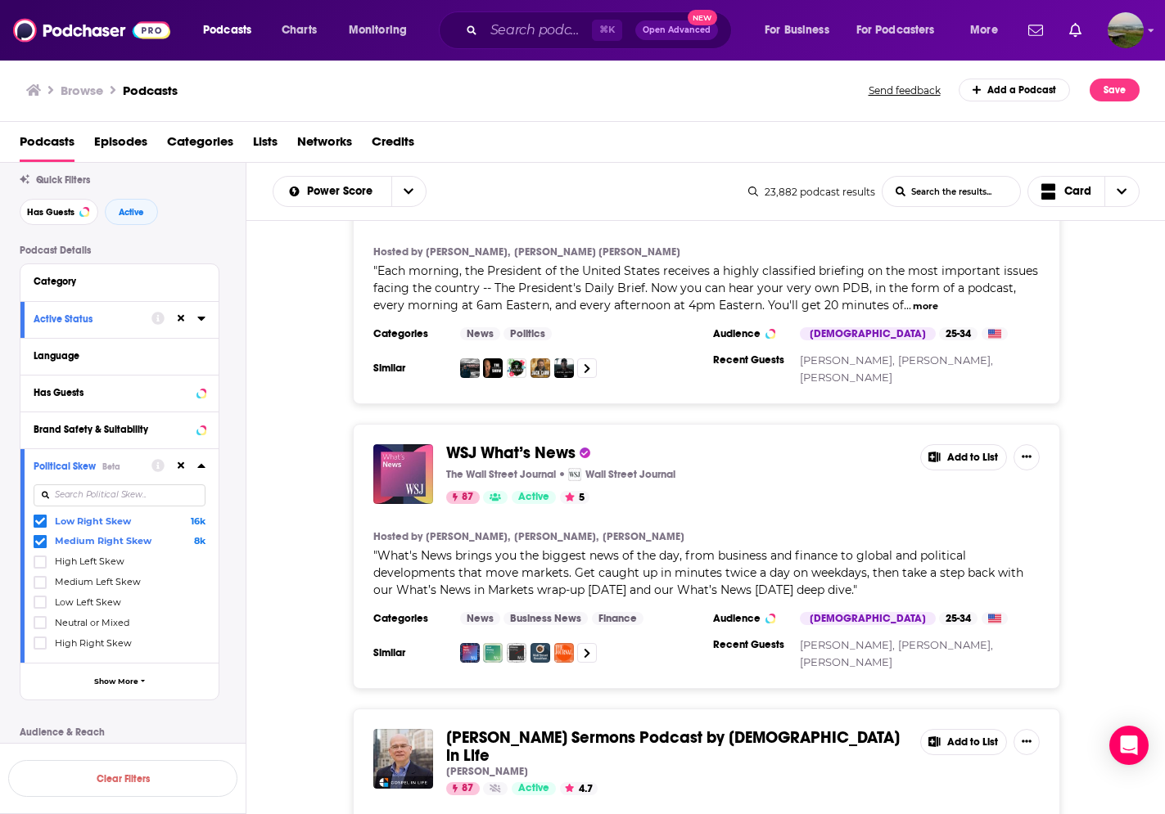
scroll to position [2124, 0]
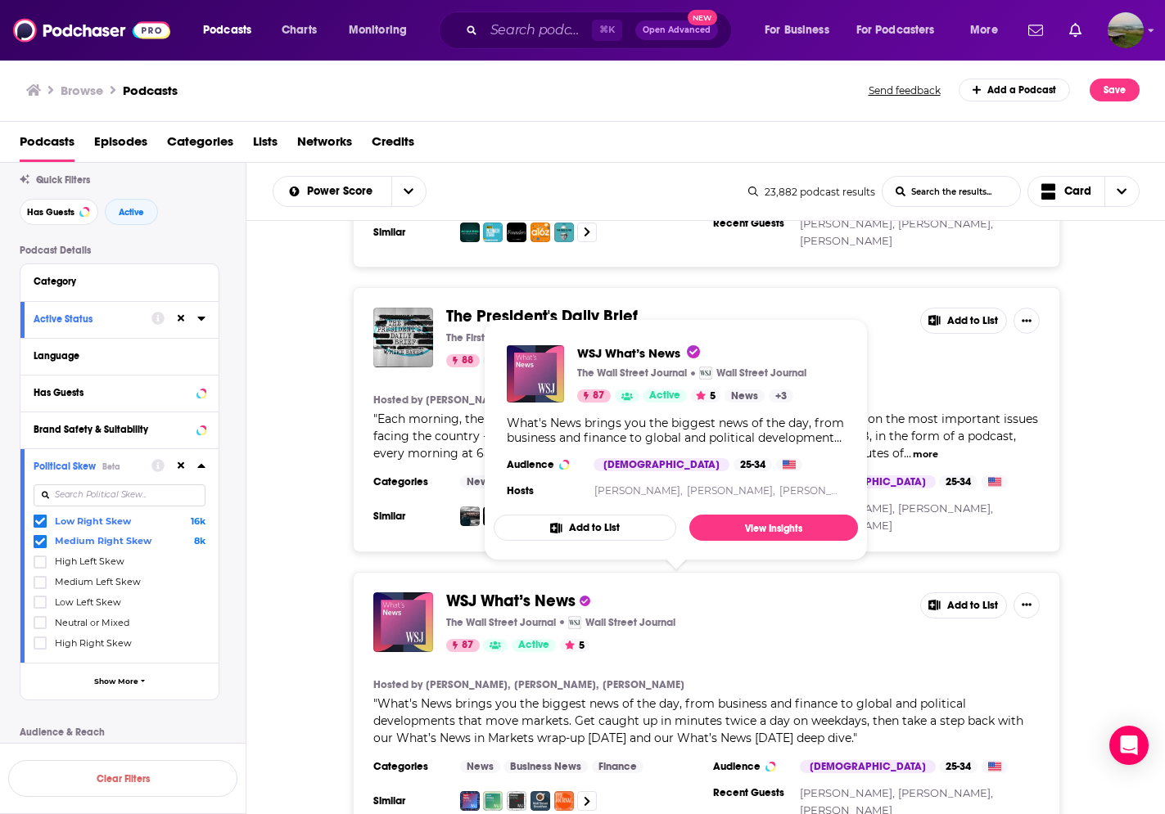
click at [483, 592] on span "WSJ What’s News" at bounding box center [510, 601] width 129 height 20
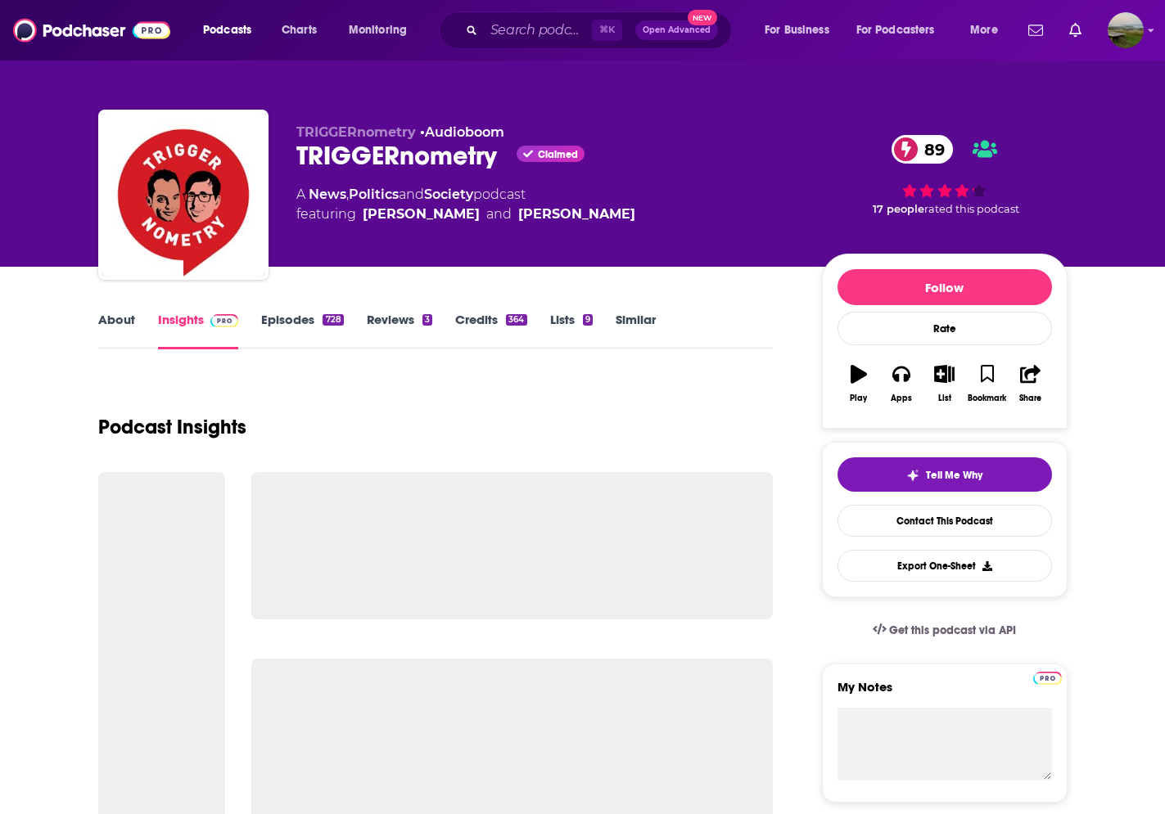
click at [293, 315] on link "Episodes 728" at bounding box center [302, 331] width 82 height 38
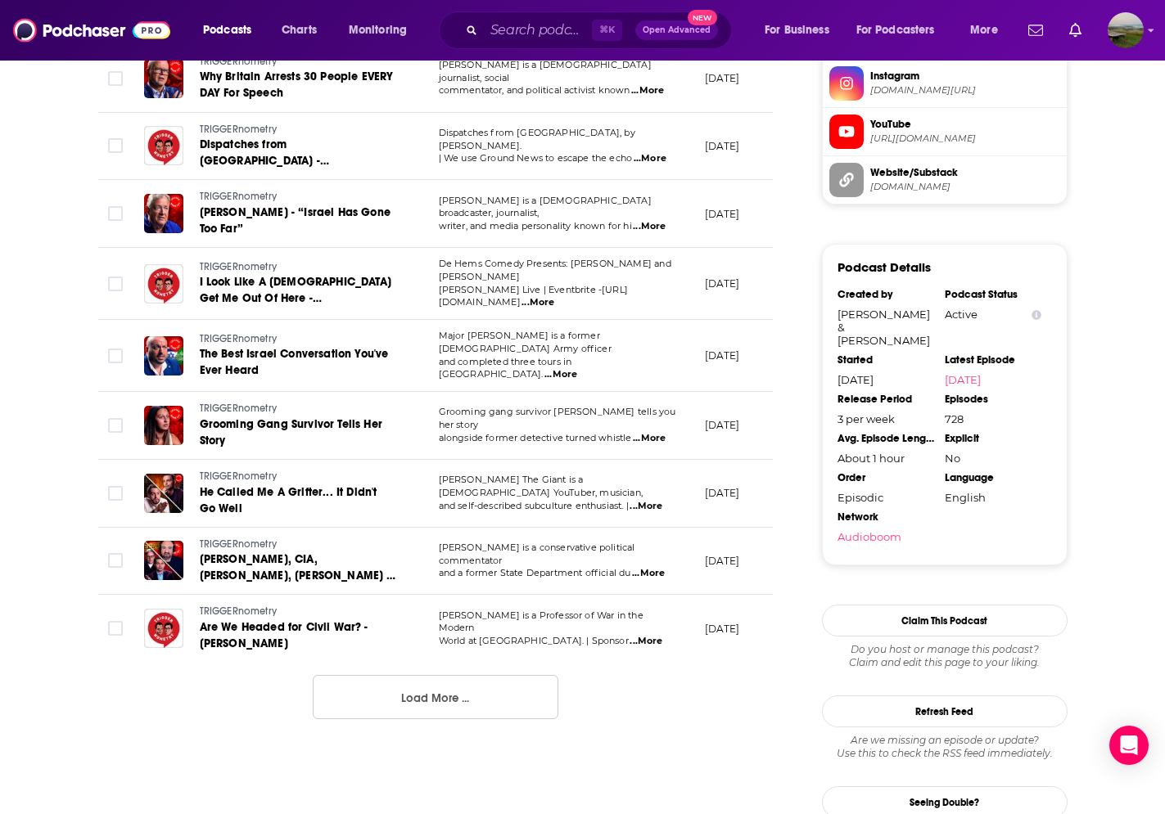
scroll to position [1537, 0]
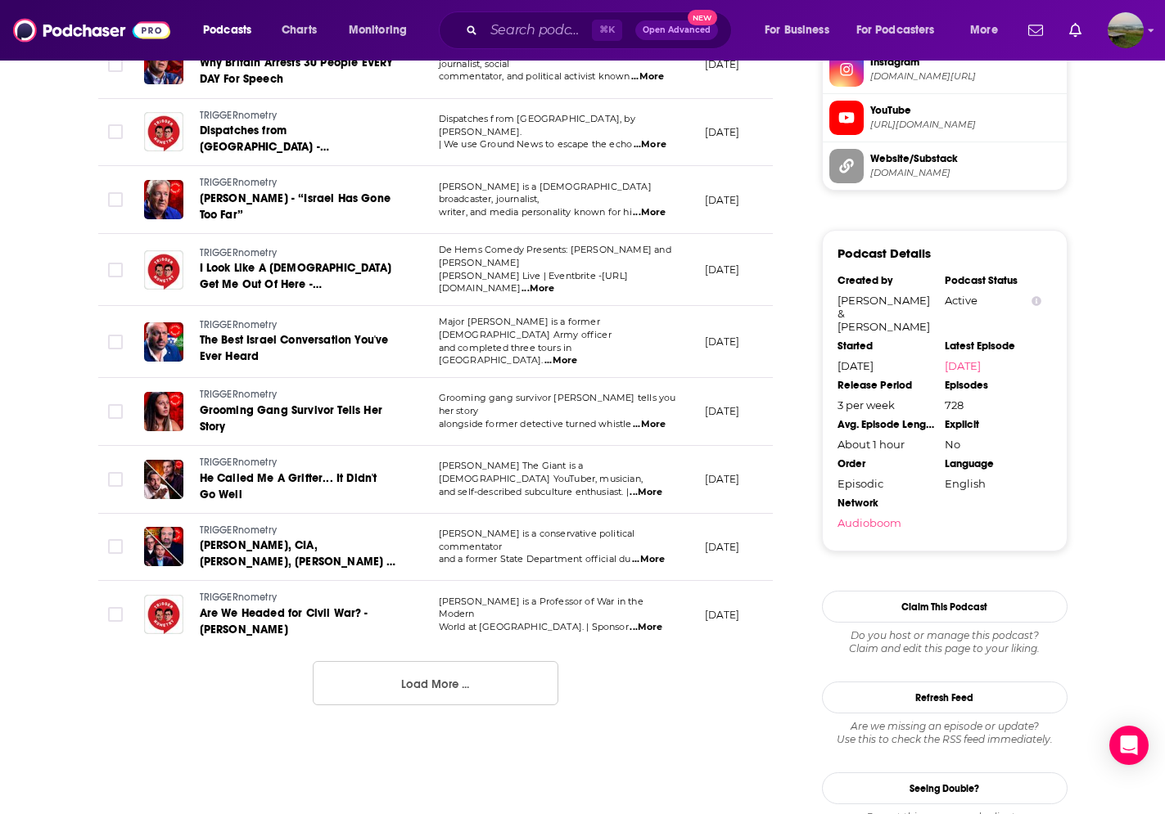
click at [406, 666] on button "Load More ..." at bounding box center [436, 683] width 246 height 44
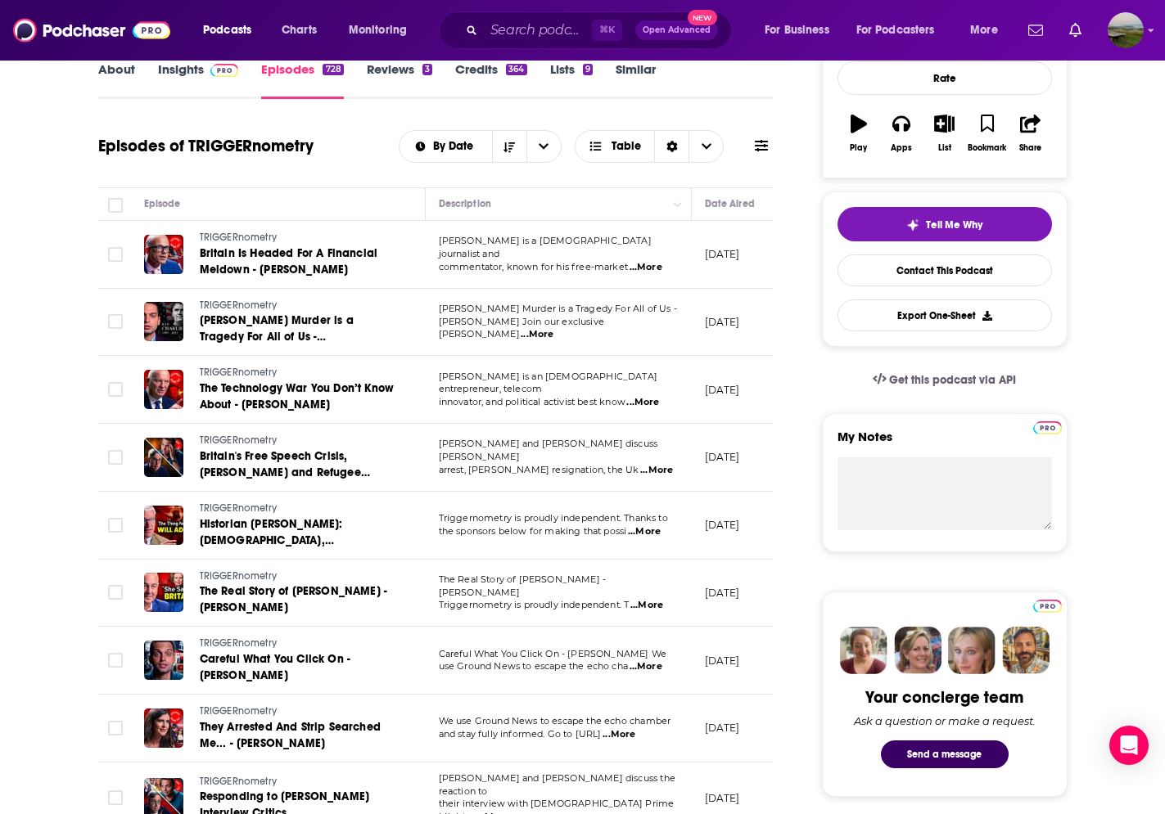
scroll to position [0, 0]
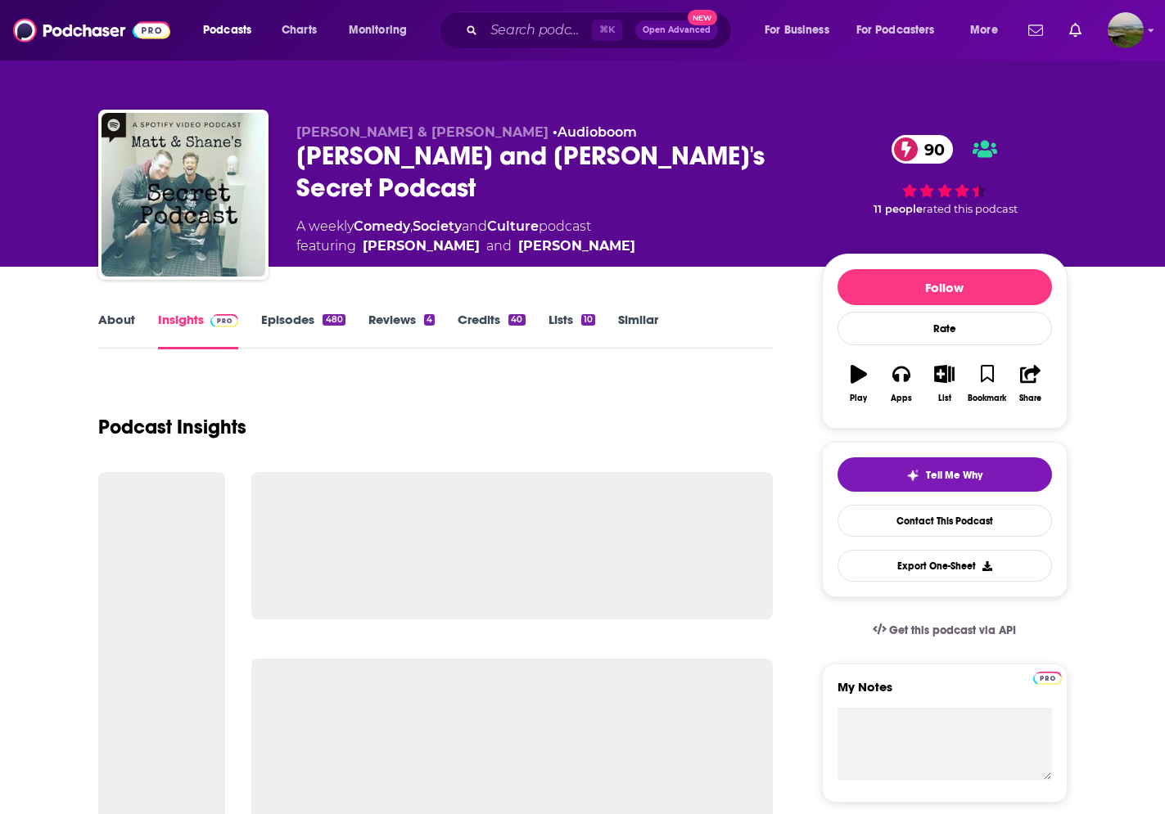
click at [299, 322] on link "Episodes 480" at bounding box center [302, 331] width 83 height 38
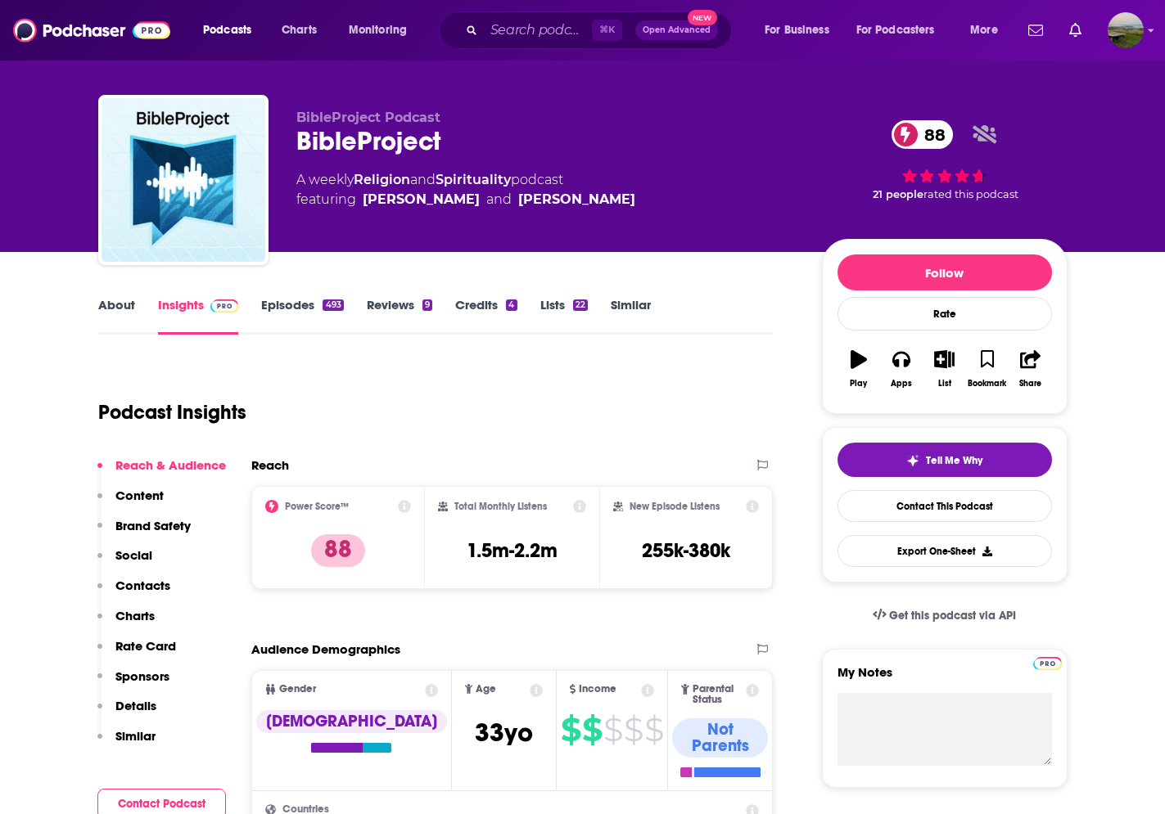
scroll to position [14, 0]
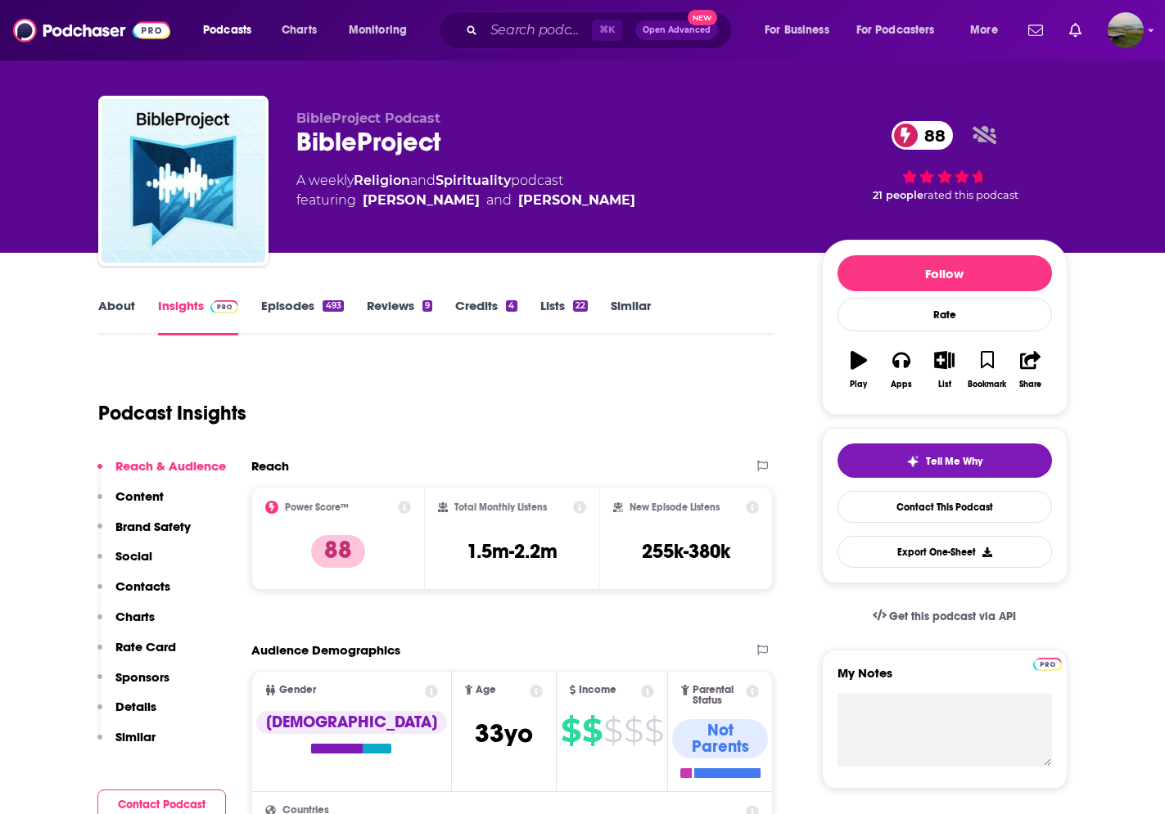
click at [291, 295] on div "About Insights Episodes 493 Reviews 9 Credits 4 Lists 22 Similar" at bounding box center [435, 315] width 675 height 40
click at [291, 304] on link "Episodes 493" at bounding box center [302, 317] width 82 height 38
